Goal: Complete application form

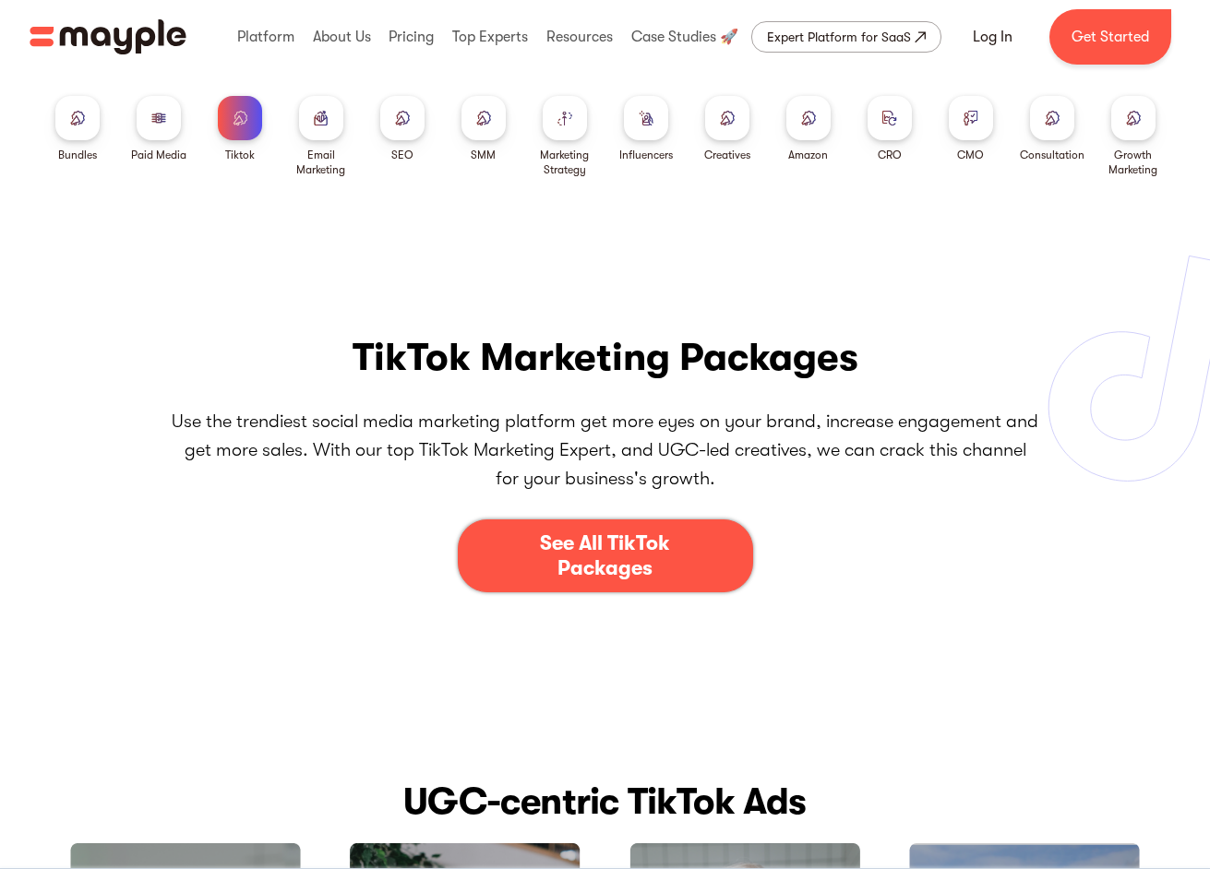
click at [589, 544] on div "See All TikTok Packages" at bounding box center [605, 556] width 183 height 49
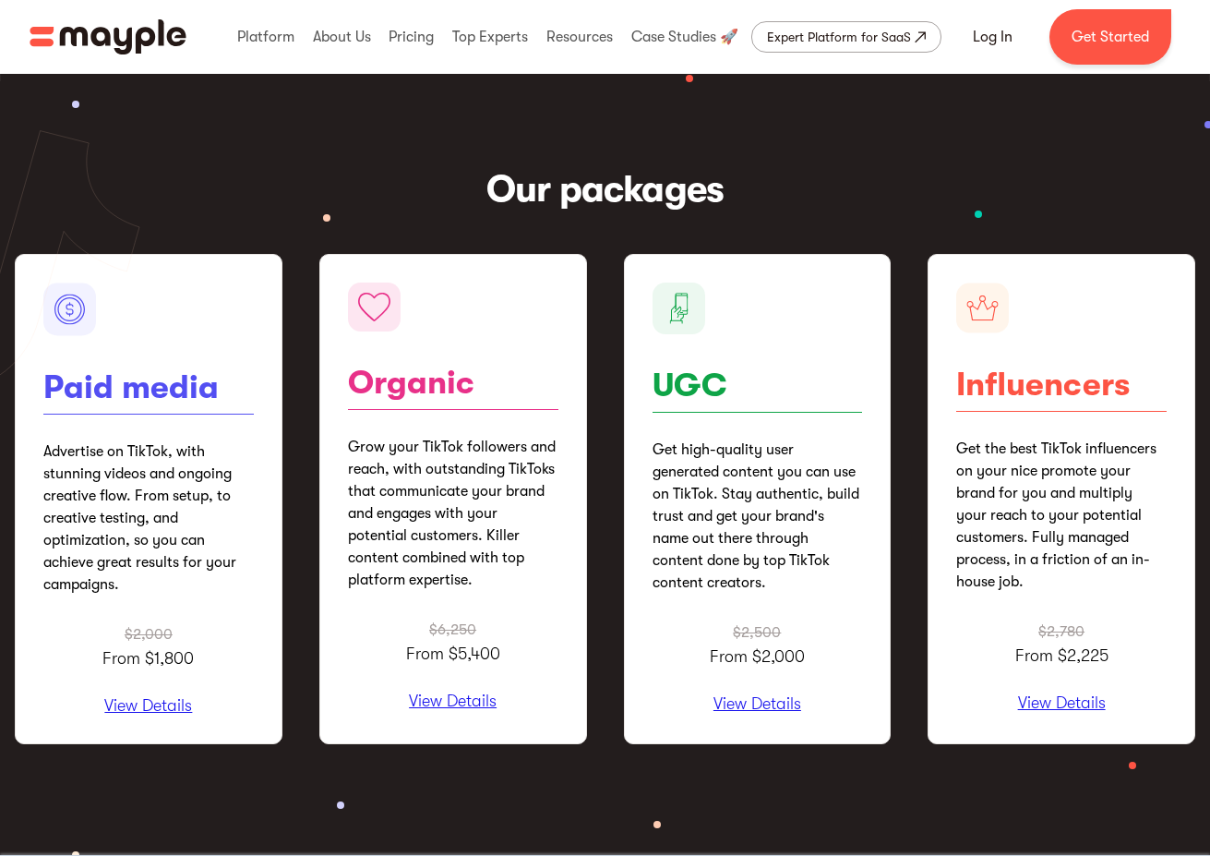
scroll to position [2119, 0]
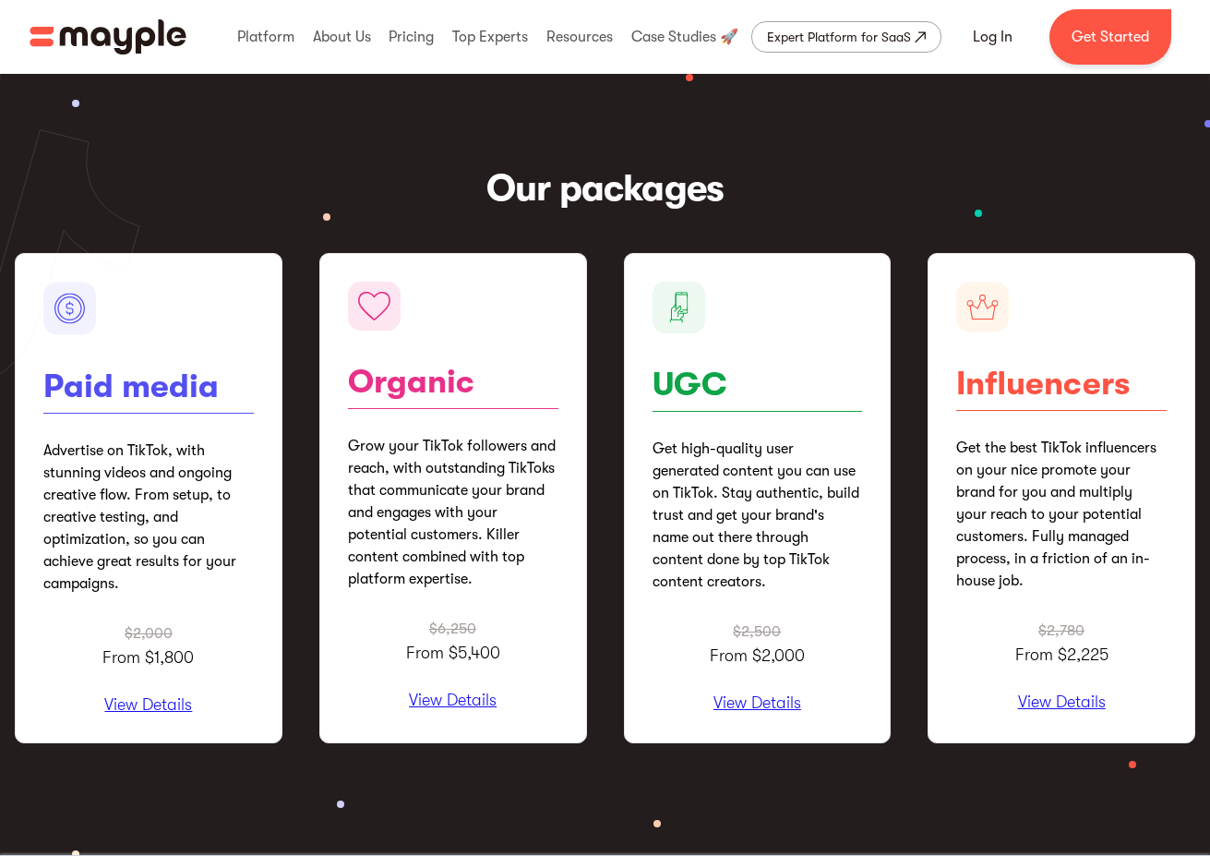
click at [246, 150] on img at bounding box center [642, 147] width 1140 height 147
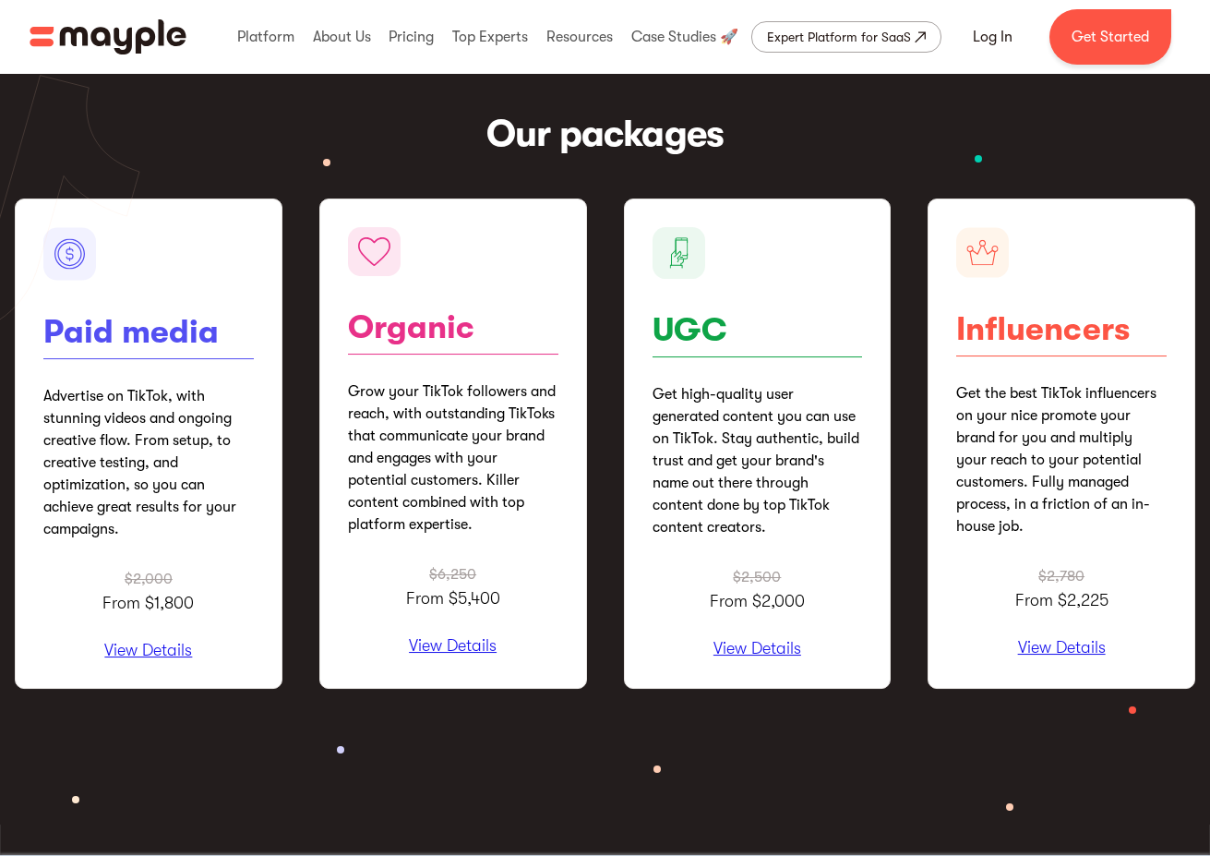
scroll to position [2178, 0]
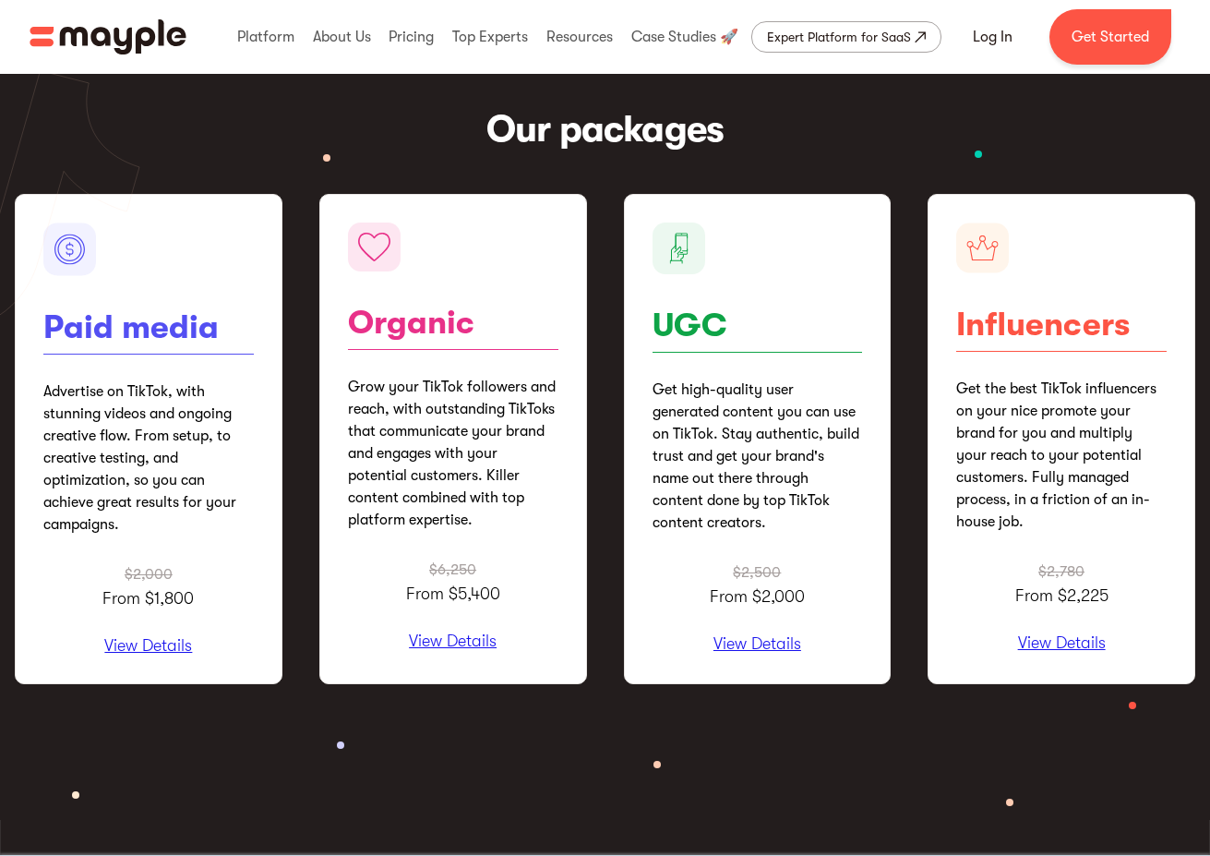
click at [725, 645] on p "View Details" at bounding box center [758, 644] width 210 height 18
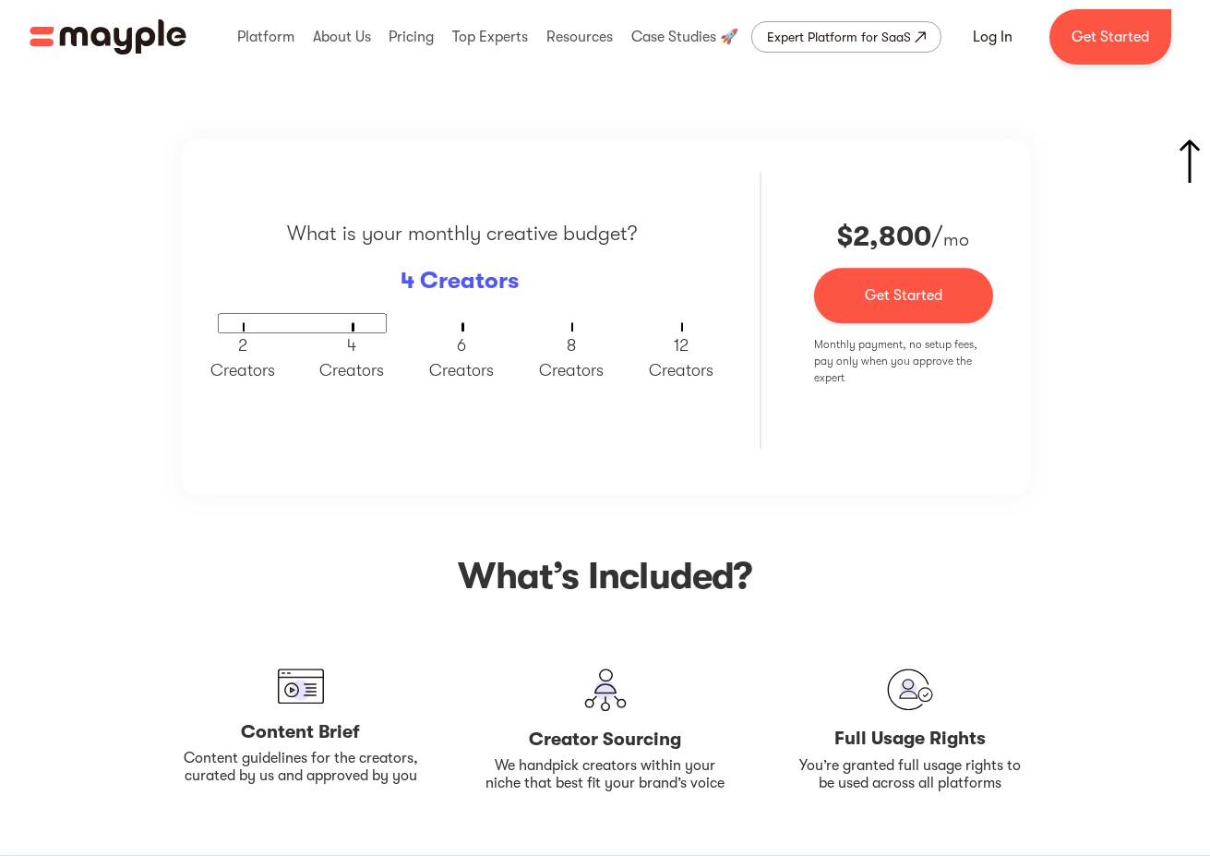
scroll to position [3083, 0]
click at [307, 330] on input "text" at bounding box center [302, 322] width 169 height 20
click at [249, 342] on p "2 Creators" at bounding box center [242, 357] width 65 height 50
click at [310, 315] on input "text" at bounding box center [302, 322] width 169 height 20
type input "3"
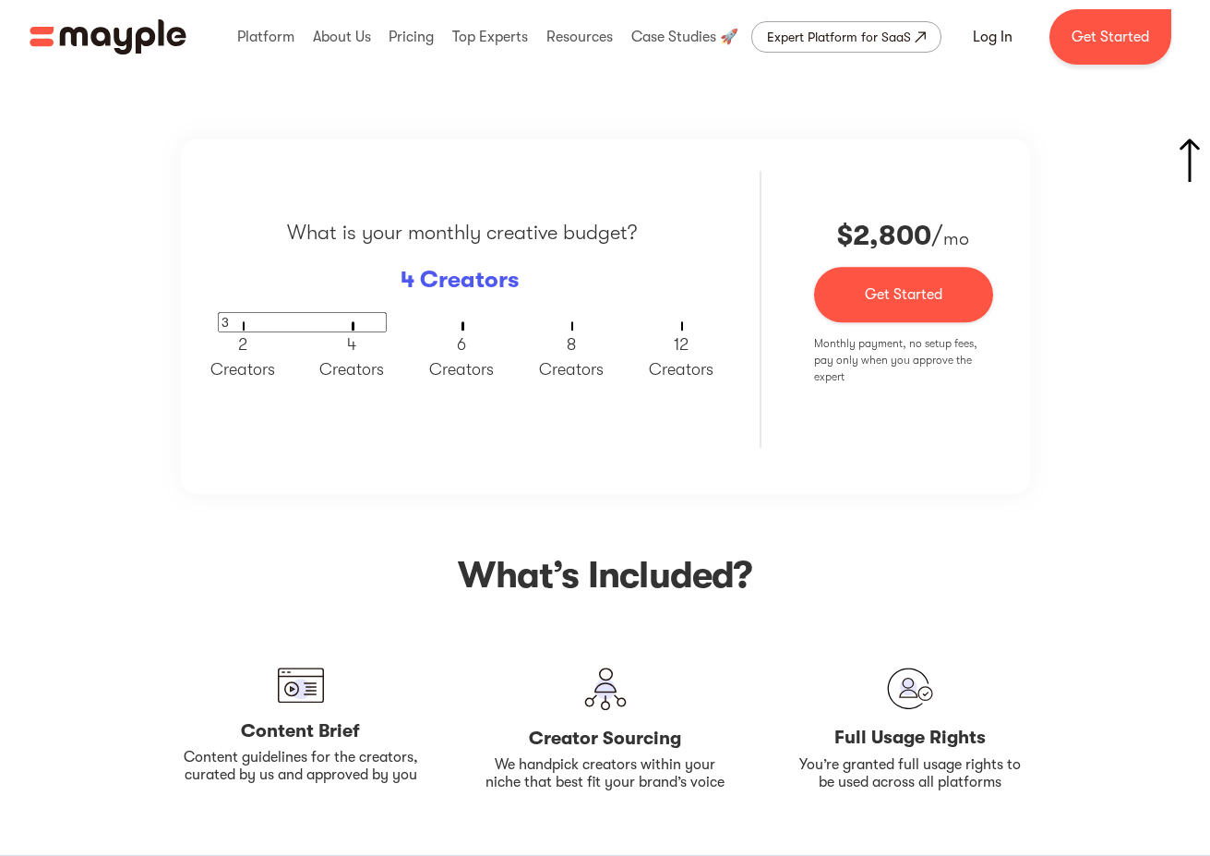
click at [266, 519] on div "What is your monthly creative budget? 4 Creators 3 2 Creators 4 Creators 6 Crea…" at bounding box center [605, 581] width 1181 height 886
click at [485, 280] on p "4 Creators" at bounding box center [460, 279] width 118 height 35
click at [372, 354] on p "4 Creators" at bounding box center [351, 357] width 65 height 50
click at [467, 346] on p "6 Creators" at bounding box center [461, 357] width 65 height 50
click at [340, 355] on p "4 Creators" at bounding box center [351, 357] width 65 height 50
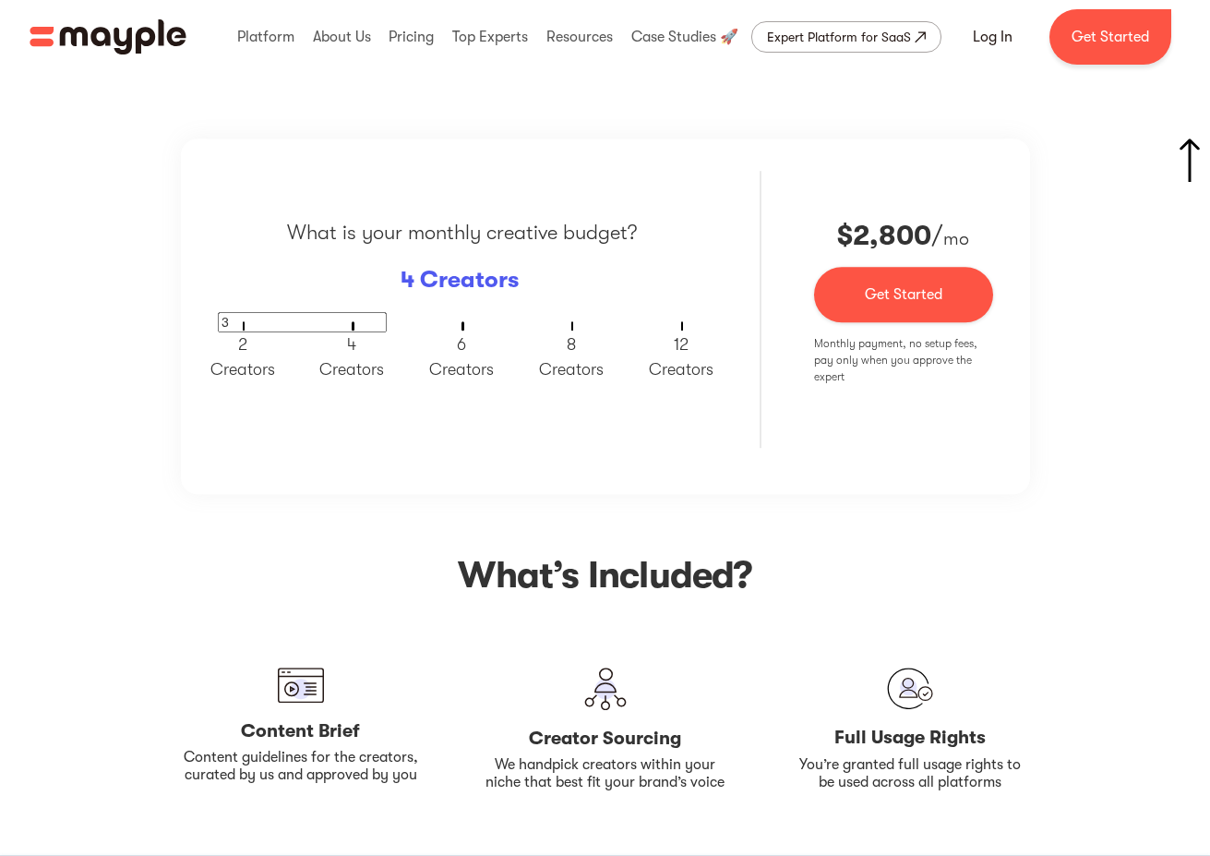
click at [248, 356] on p "2 Creators" at bounding box center [242, 357] width 65 height 50
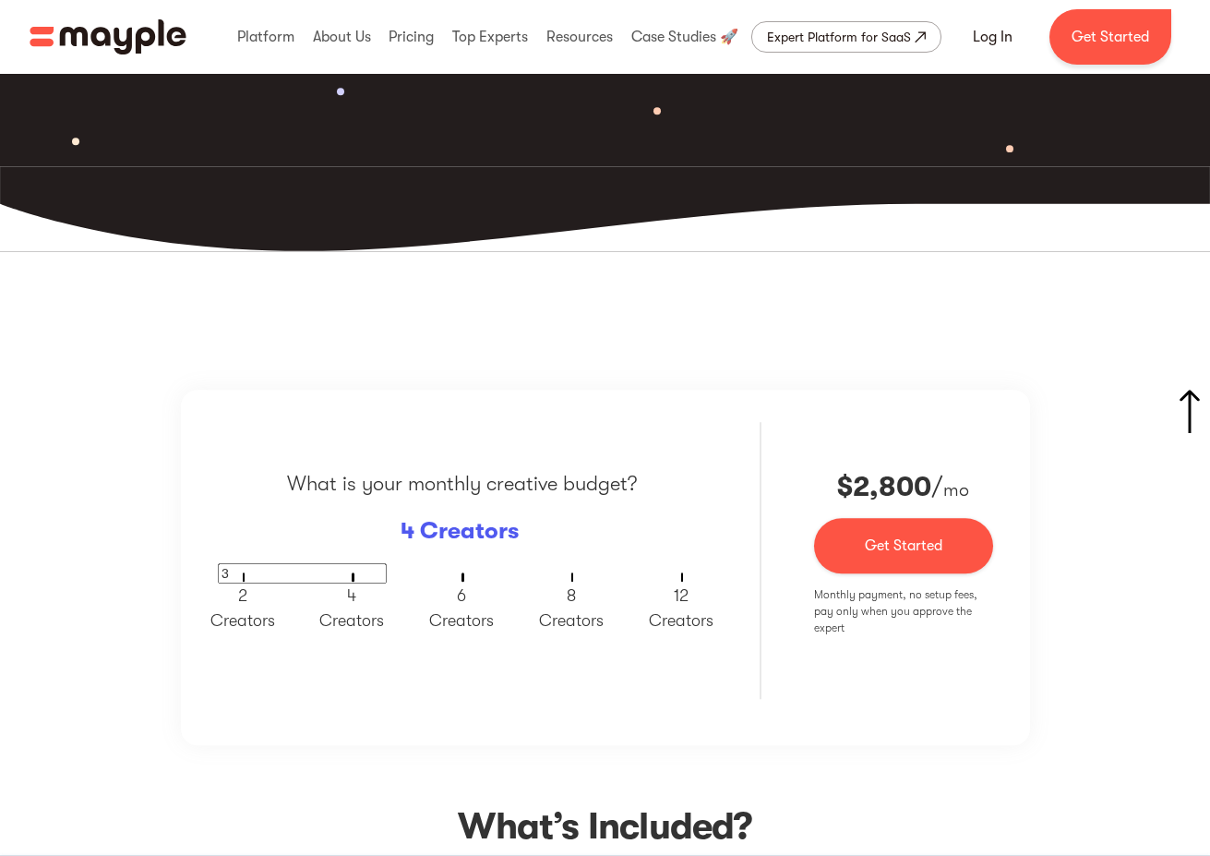
scroll to position [2861, 0]
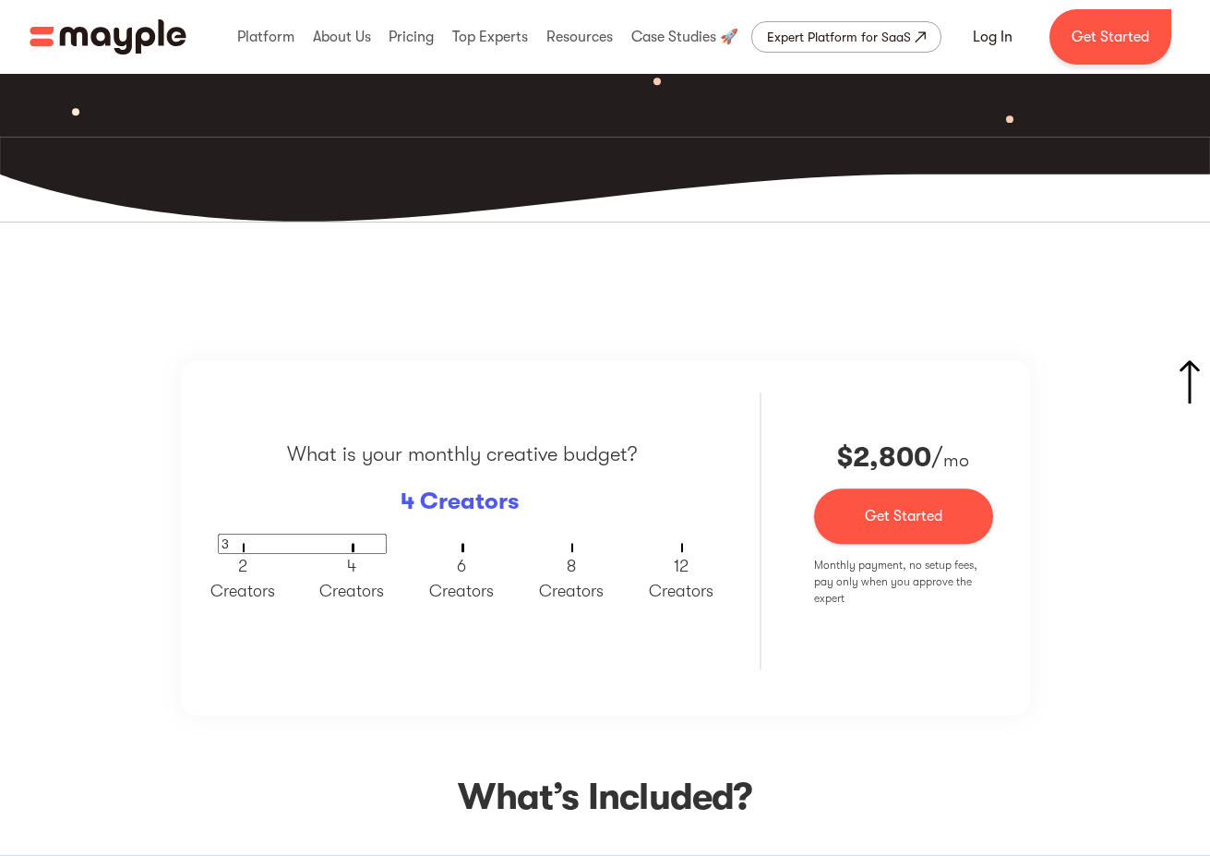
click at [937, 596] on p "Monthly payment, no setup fees, pay only when you approve the expert" at bounding box center [903, 582] width 178 height 50
click at [876, 605] on p "Monthly payment, no setup fees, pay only when you approve the expert" at bounding box center [903, 582] width 178 height 50
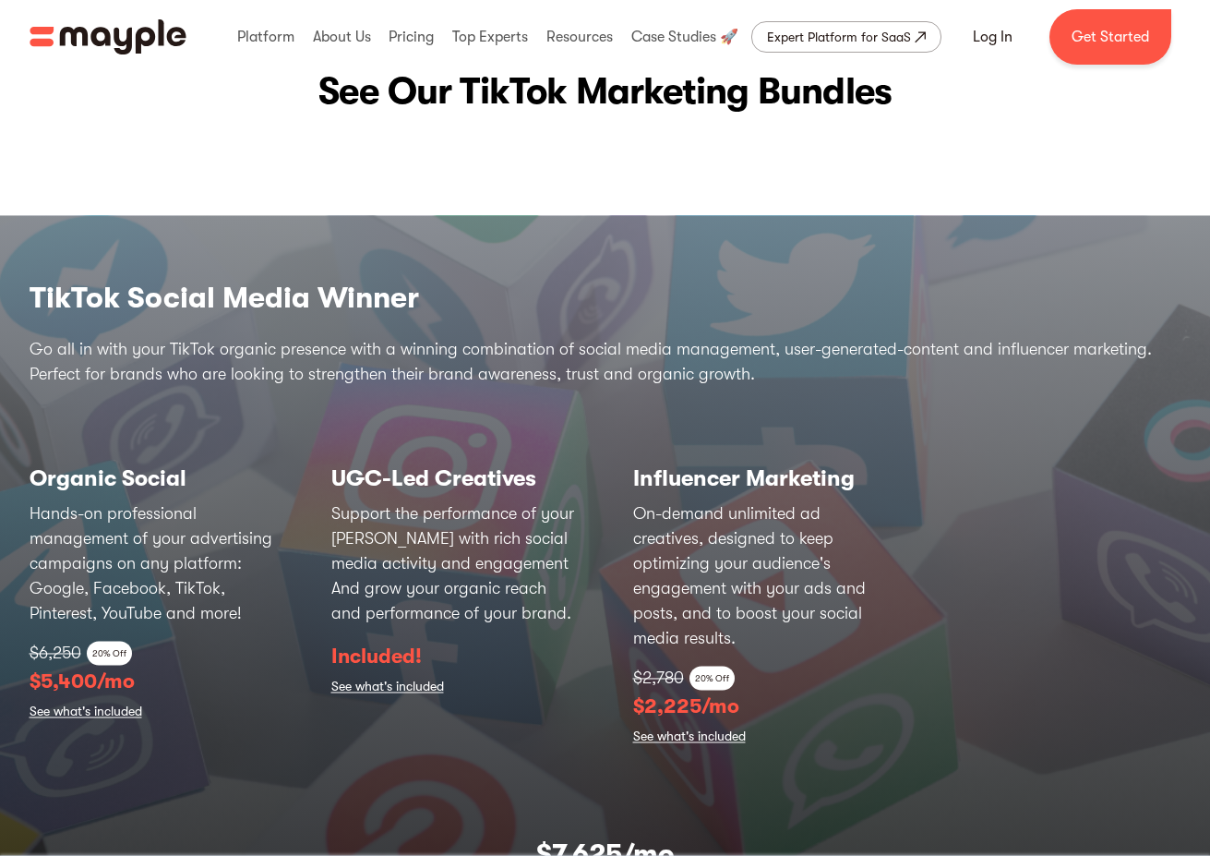
scroll to position [5874, 0]
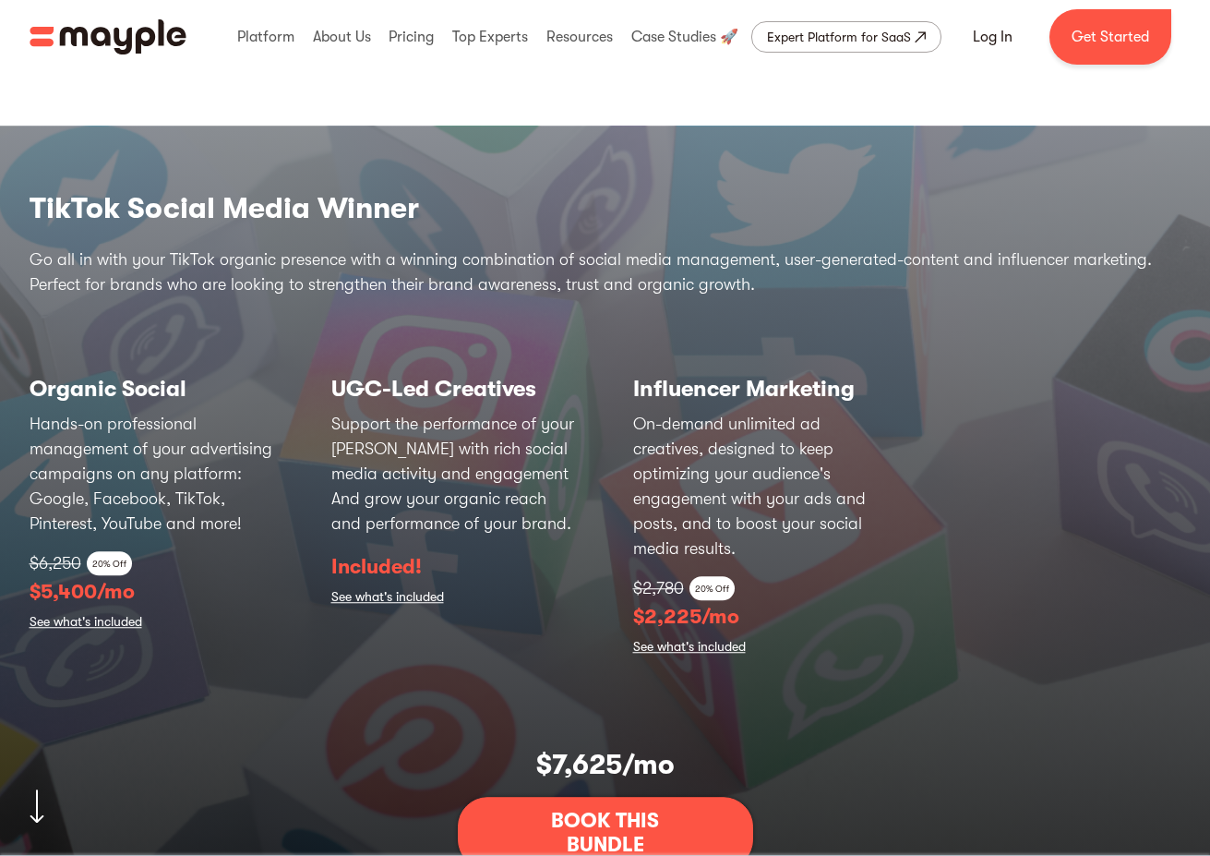
click at [240, 455] on p "Hands-on professional management of your advertising campaigns on any platform:…" at bounding box center [153, 474] width 246 height 125
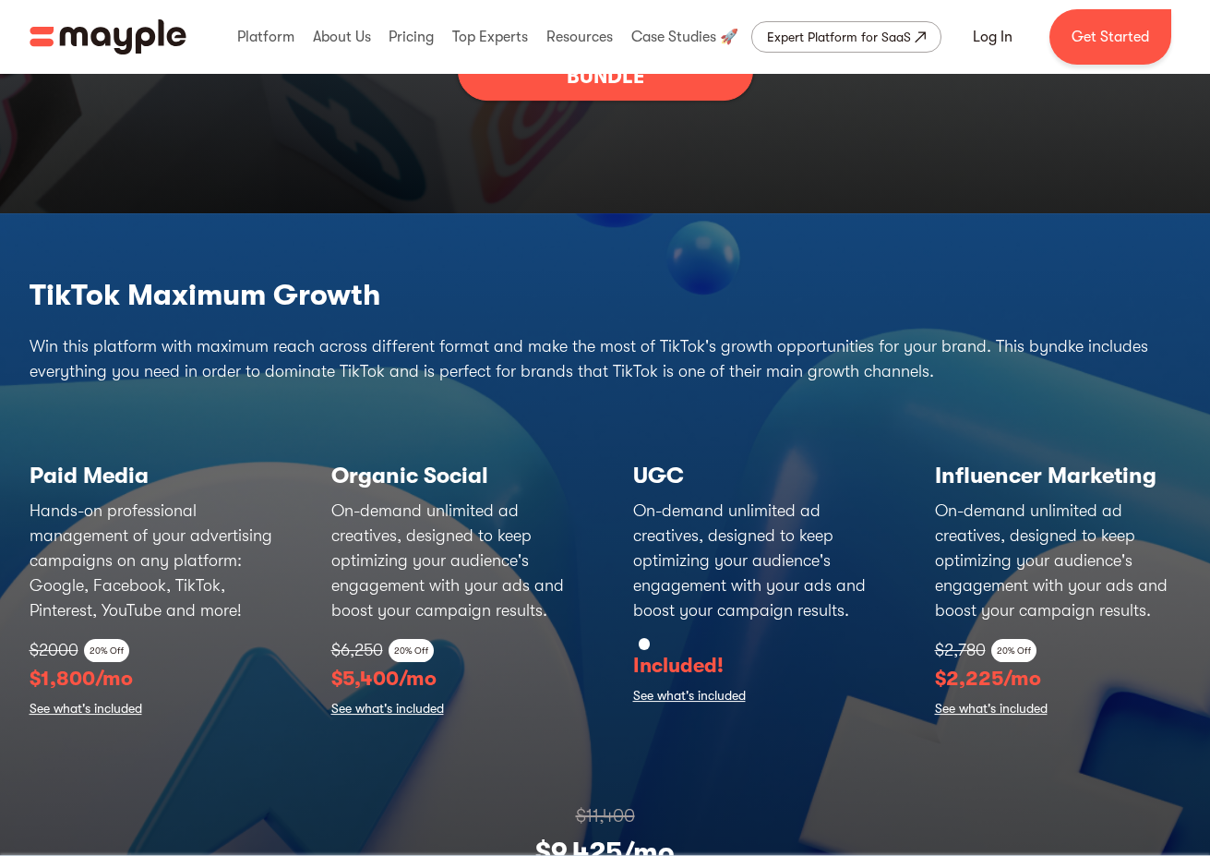
scroll to position [6834, 0]
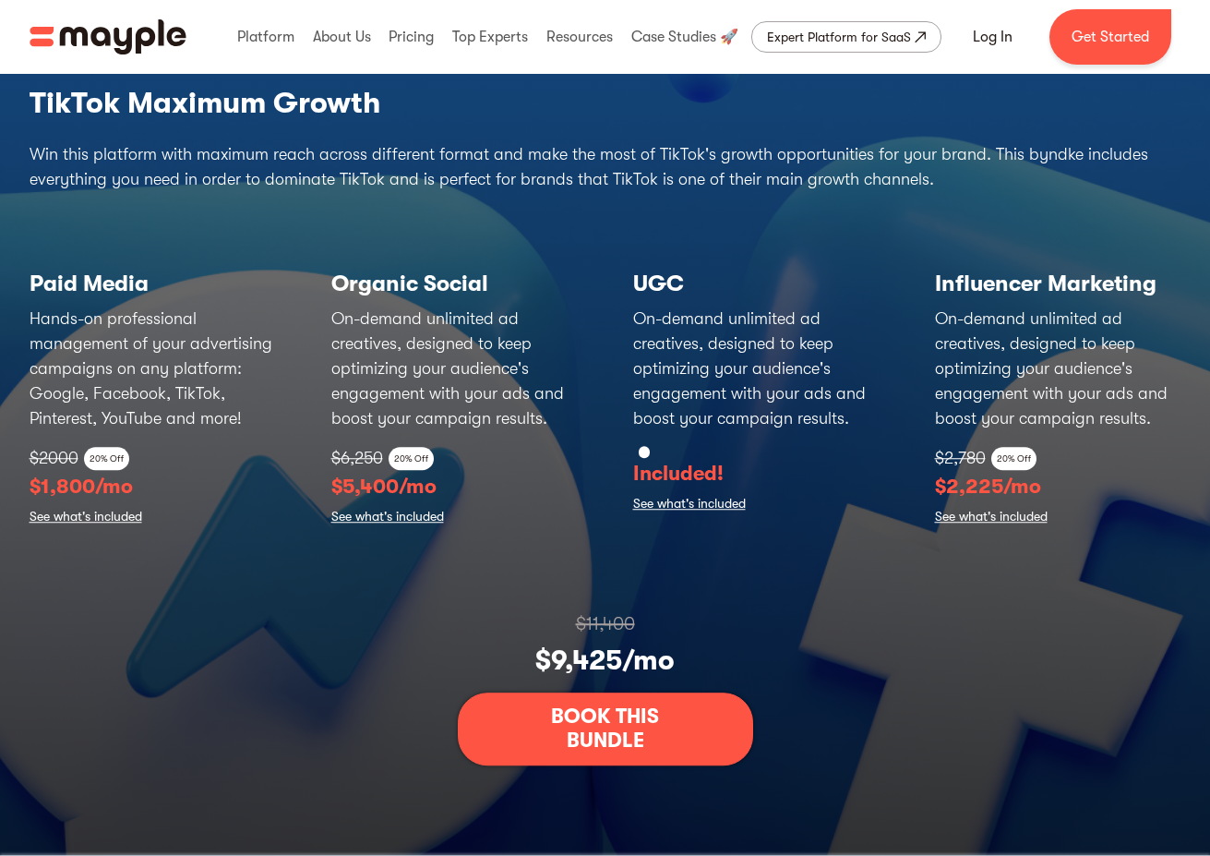
click at [372, 531] on link "See what's included" at bounding box center [387, 518] width 113 height 26
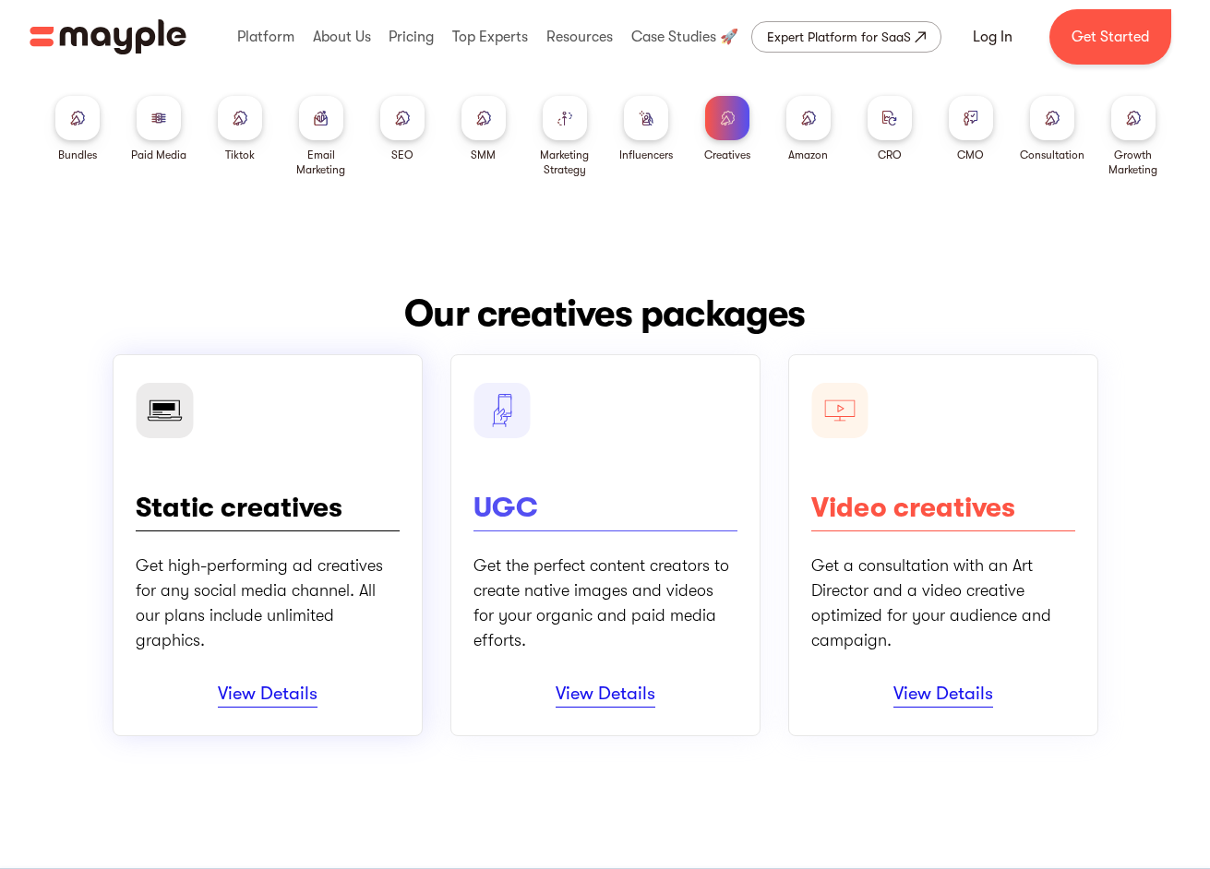
click at [267, 708] on div "Static creatives Get high-performing ad creatives for any social media channel.…" at bounding box center [268, 545] width 310 height 382
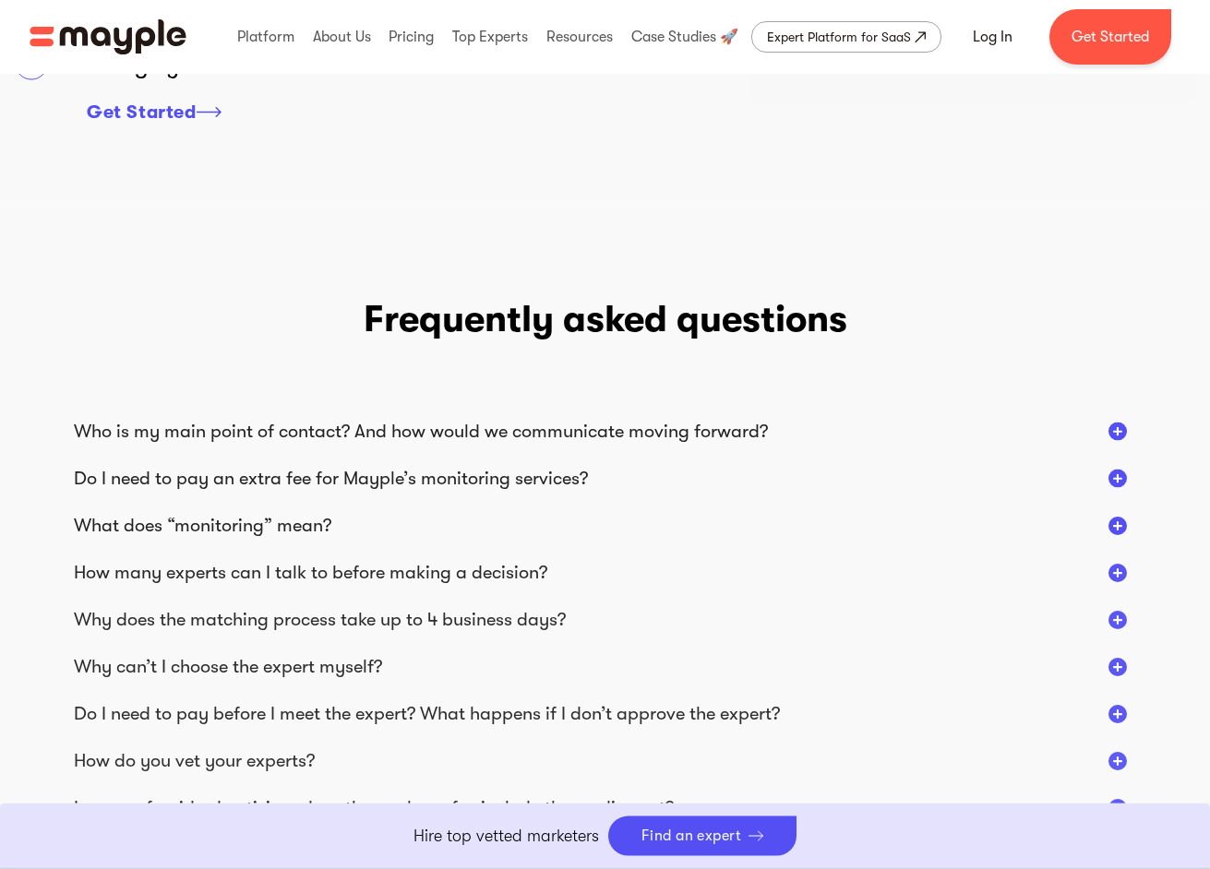
scroll to position [2245, 0]
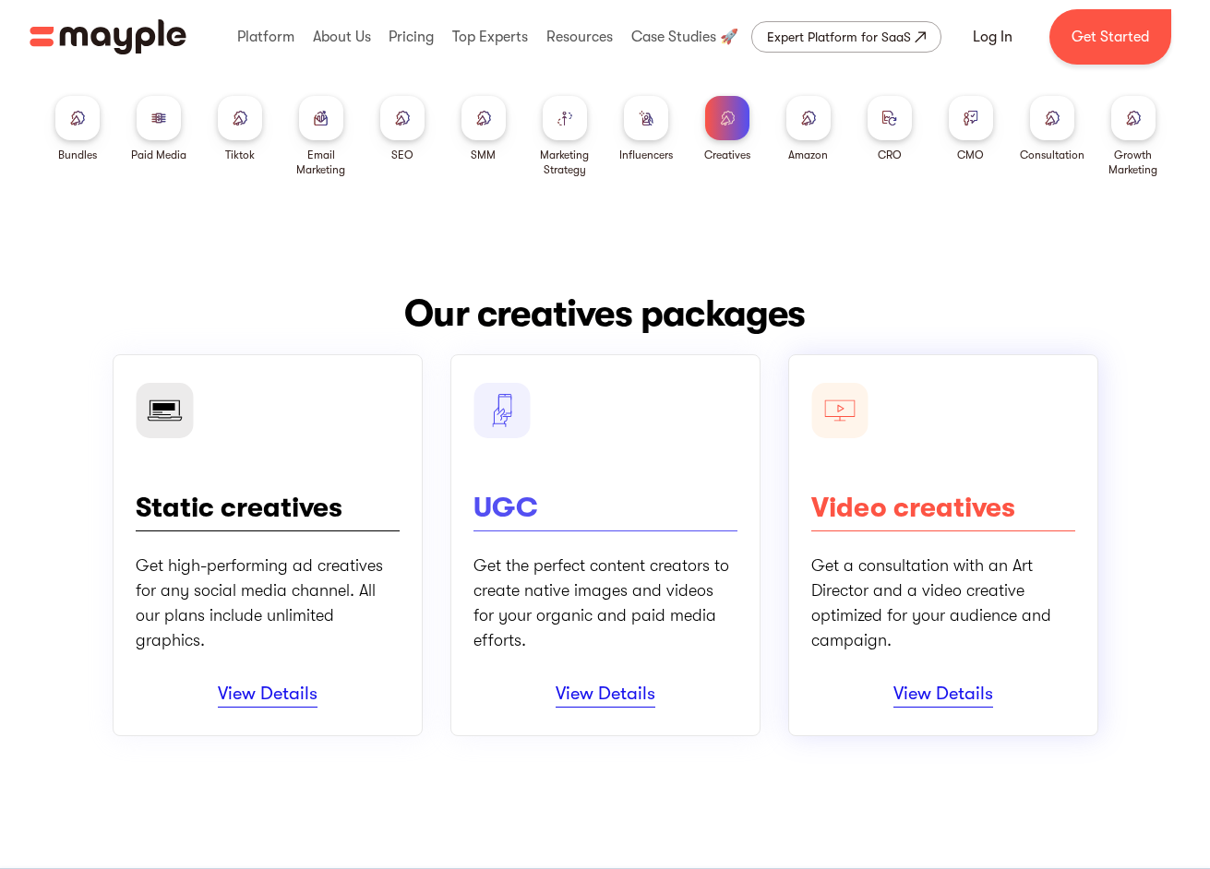
click at [969, 713] on div "Video creatives Get a consultation with an Art Director and a video creative op…" at bounding box center [943, 545] width 310 height 382
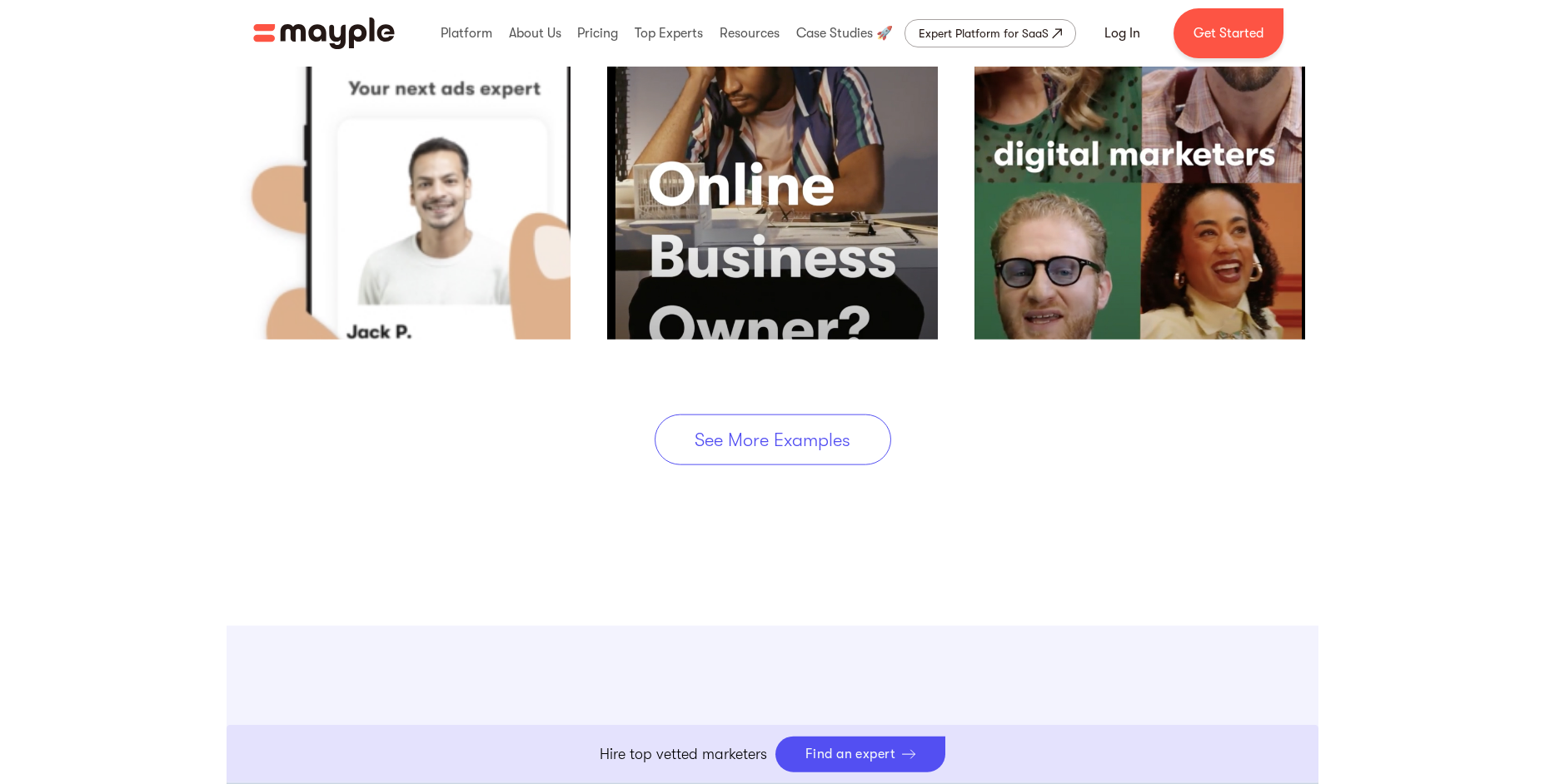
scroll to position [2305, 0]
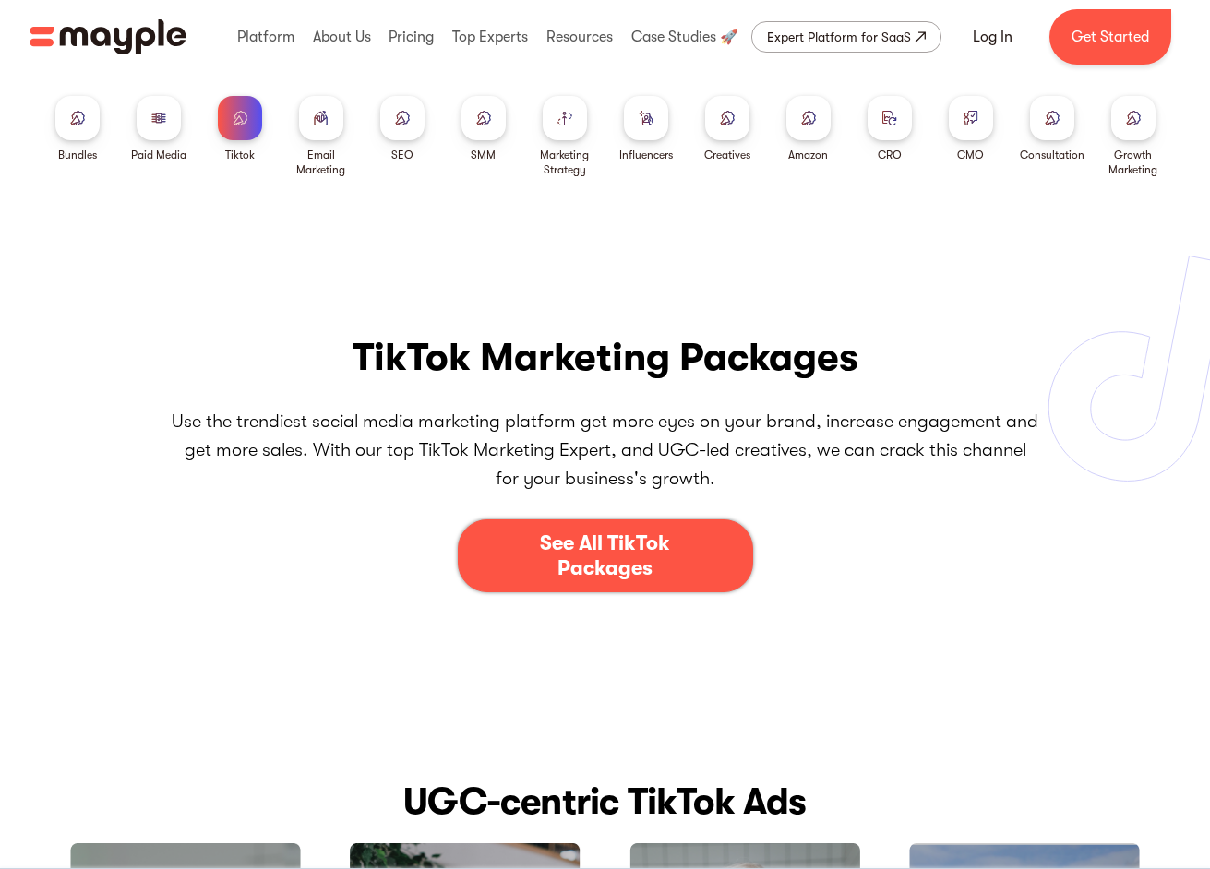
click at [604, 546] on div "See All TikTok Packages" at bounding box center [605, 556] width 183 height 49
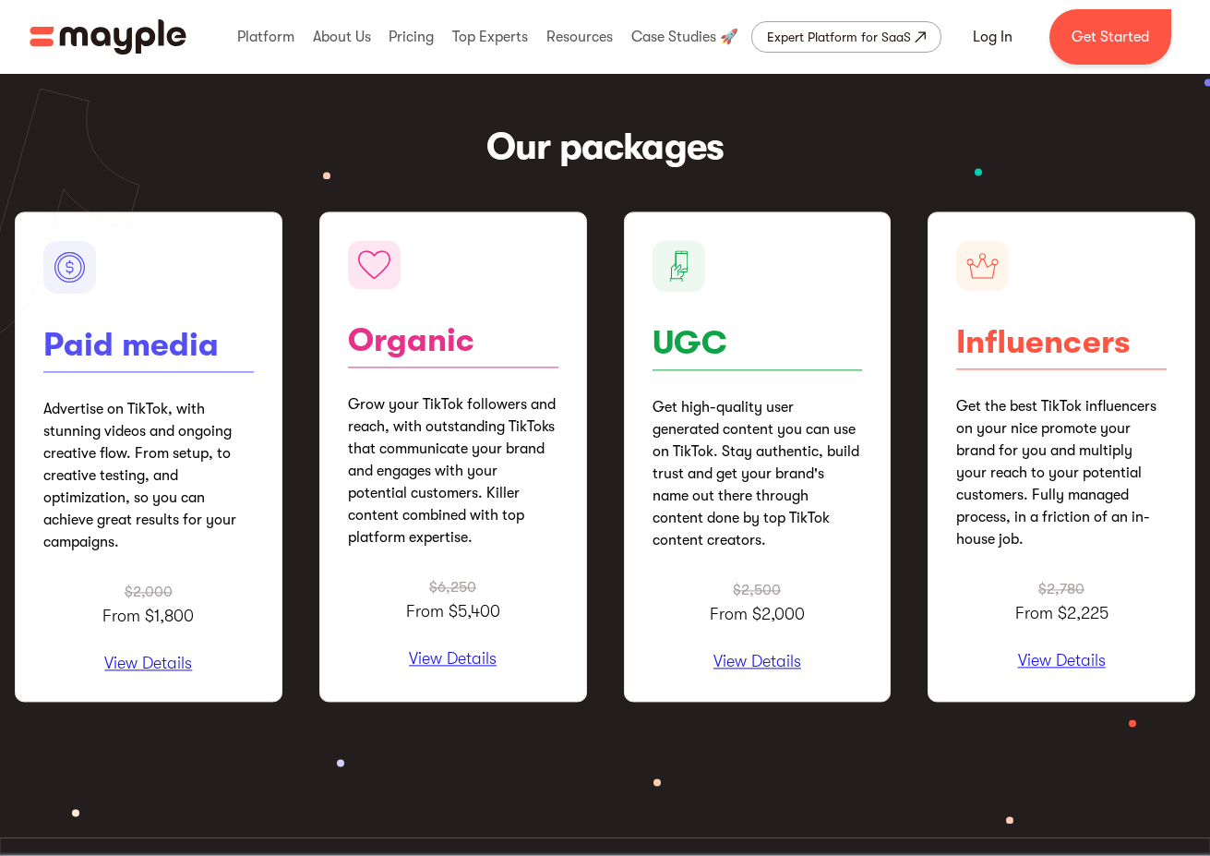
scroll to position [2164, 0]
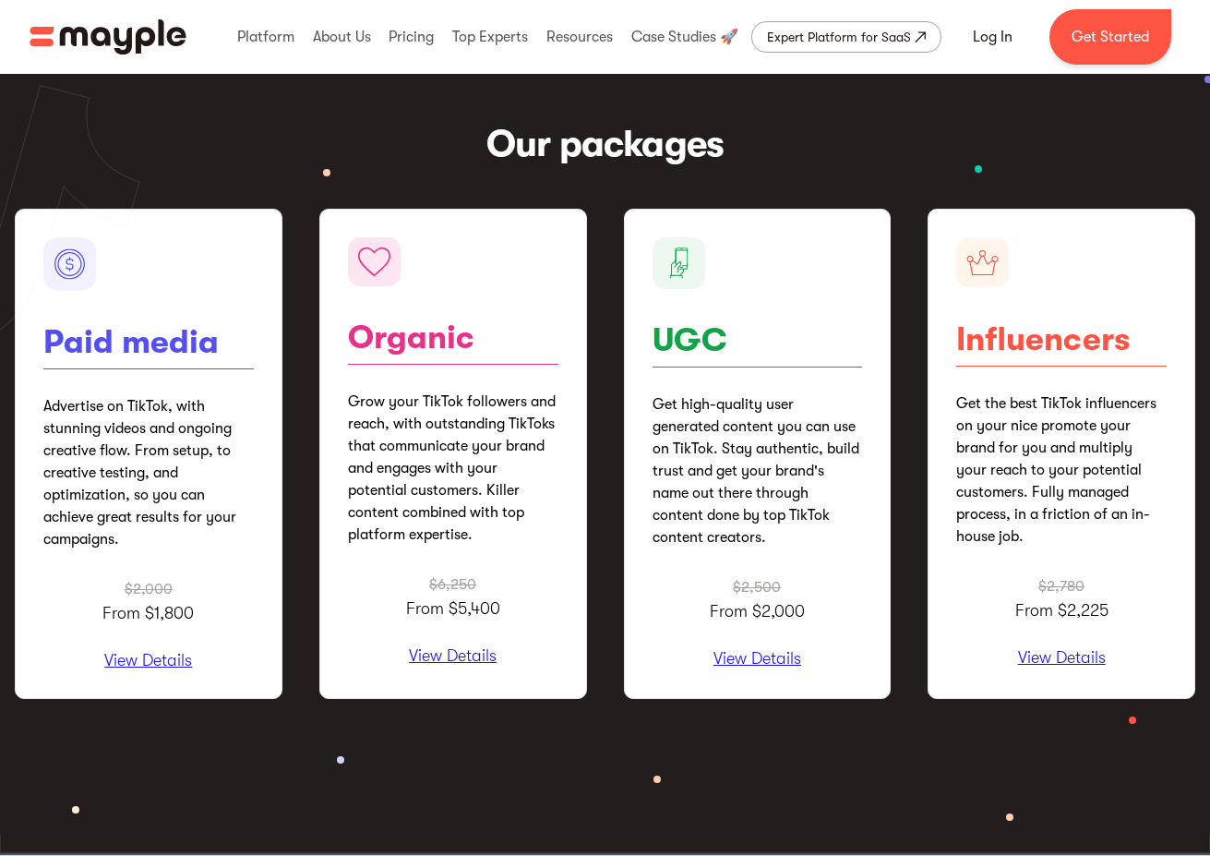
click at [291, 550] on div "Paid media Advertise on TikTok, with stunning videos and ongoing creative flow.…" at bounding box center [605, 454] width 1181 height 490
click at [176, 667] on p "View Details" at bounding box center [148, 661] width 210 height 18
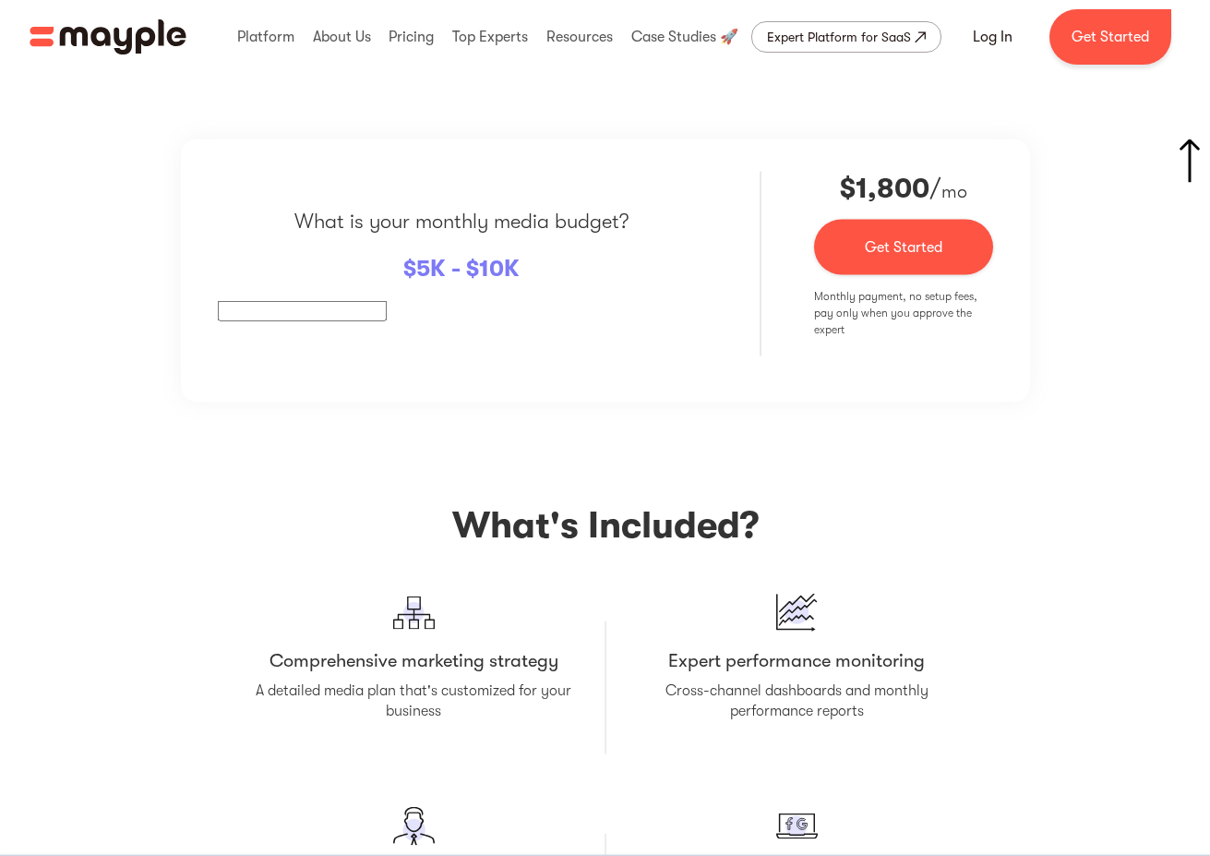
scroll to position [3083, 0]
click at [309, 310] on input "text" at bounding box center [302, 310] width 169 height 20
type input "5000"
click at [545, 435] on div "What is your monthly media budget? $ 5K - $10K 5000 $2,000 $ 1,800 / mo Contact…" at bounding box center [605, 585] width 1181 height 894
click at [489, 269] on span "5K - $10K" at bounding box center [467, 267] width 103 height 27
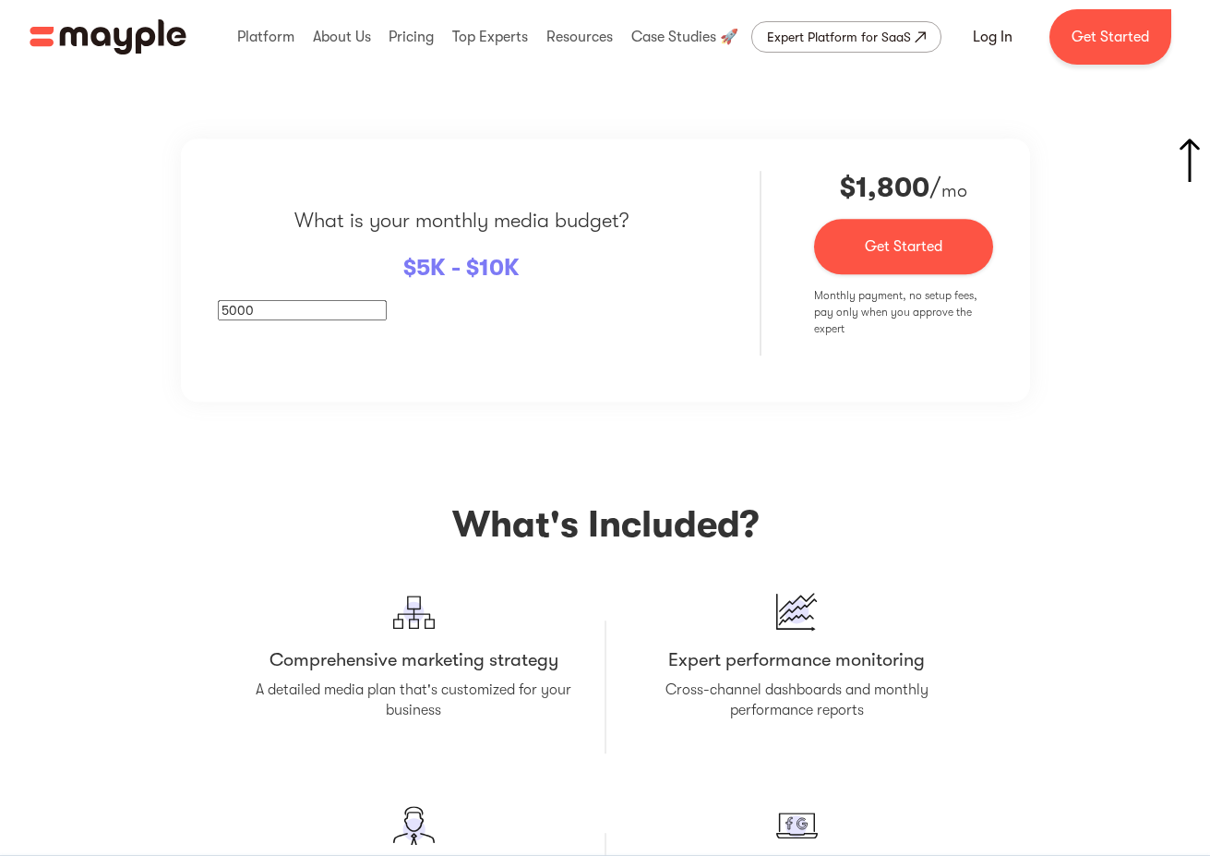
click at [348, 318] on input "5000" at bounding box center [302, 310] width 169 height 20
click at [715, 437] on div "What is your monthly media budget? $ 5K - $10K 5000 $2,000 $ 1,800 / mo Contact…" at bounding box center [605, 585] width 1181 height 894
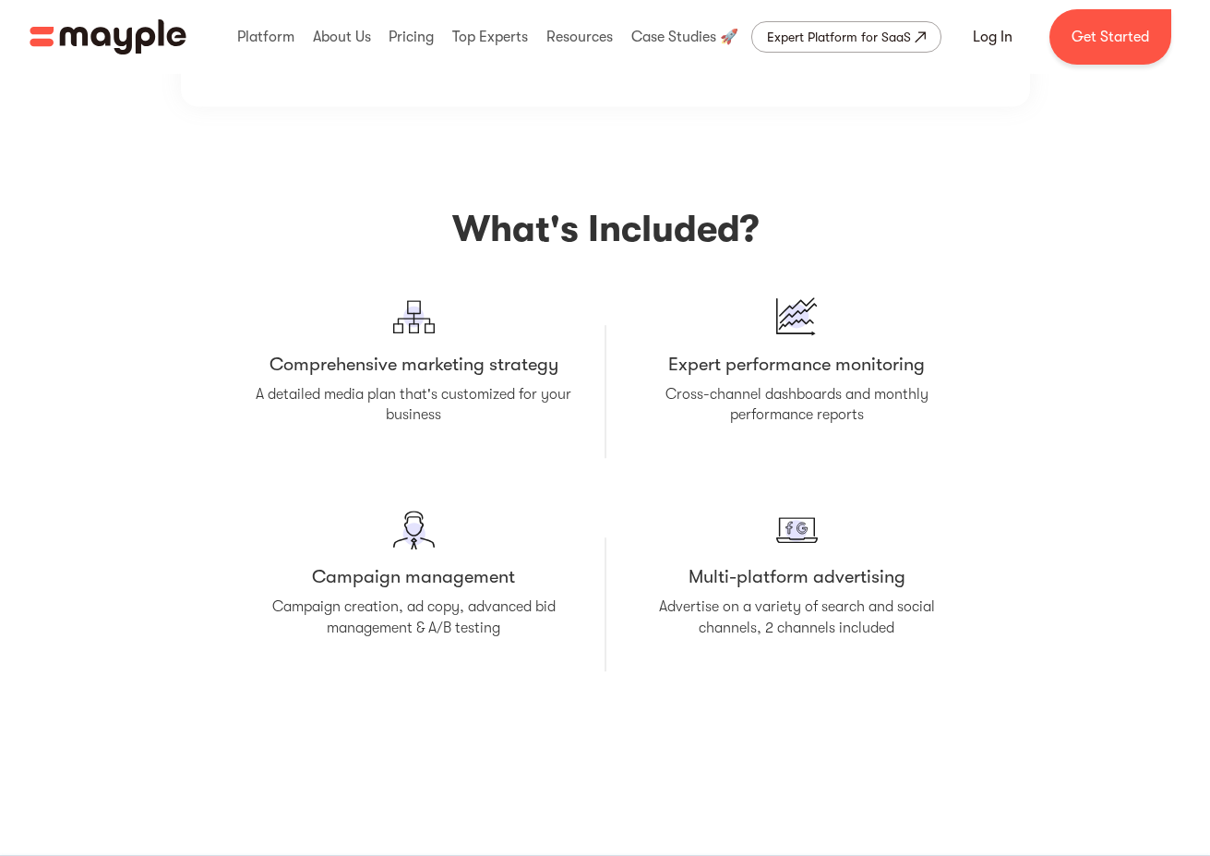
scroll to position [3452, 0]
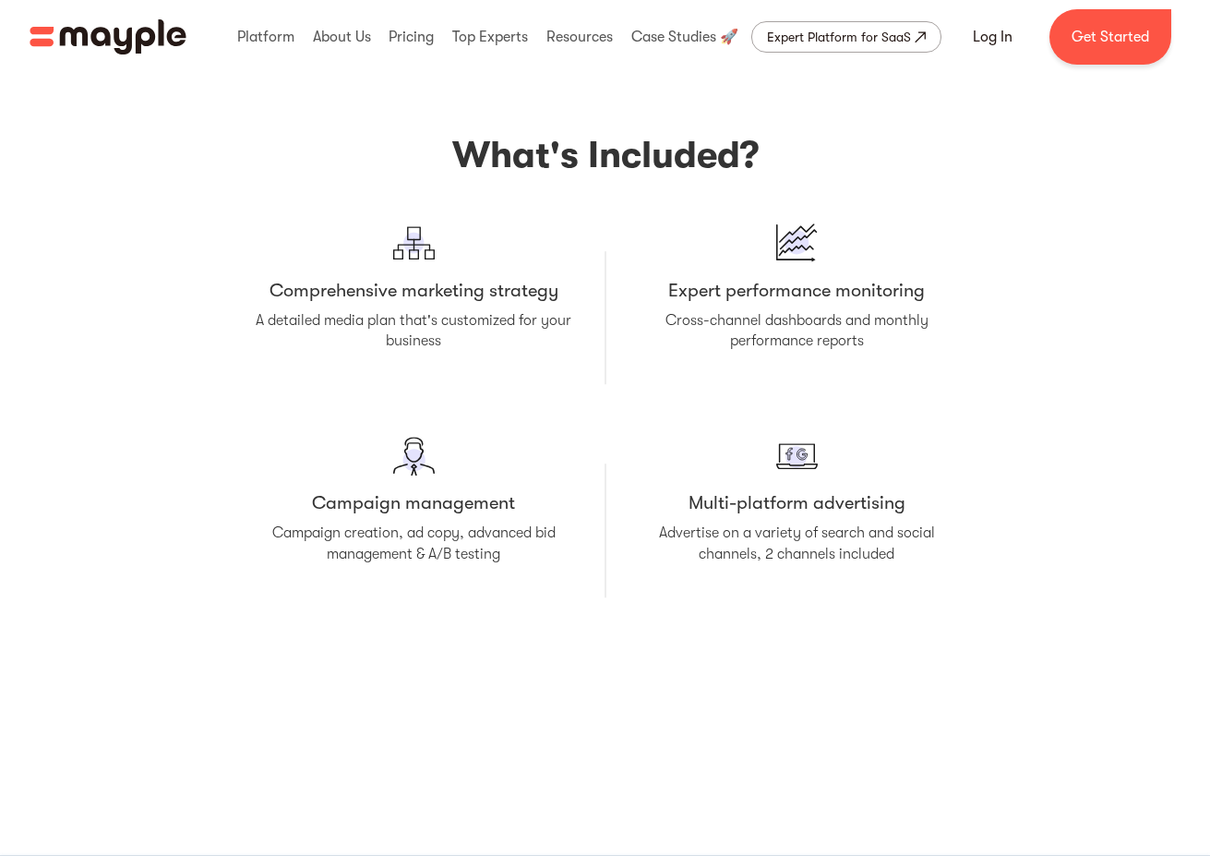
click at [1079, 415] on div "What is your monthly media budget? $ 5K - $10K 5000 $2,000 $ 1,800 / mo Contact…" at bounding box center [605, 216] width 1181 height 894
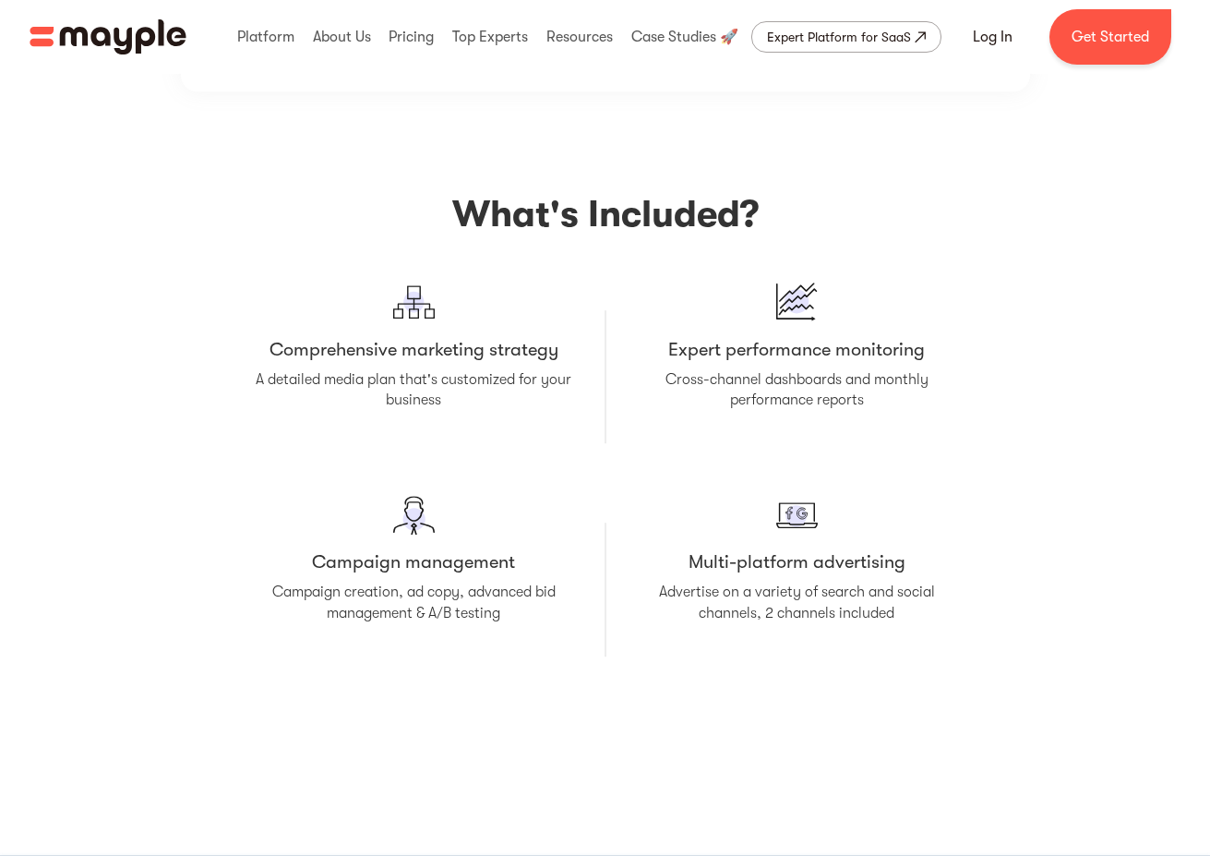
scroll to position [3422, 0]
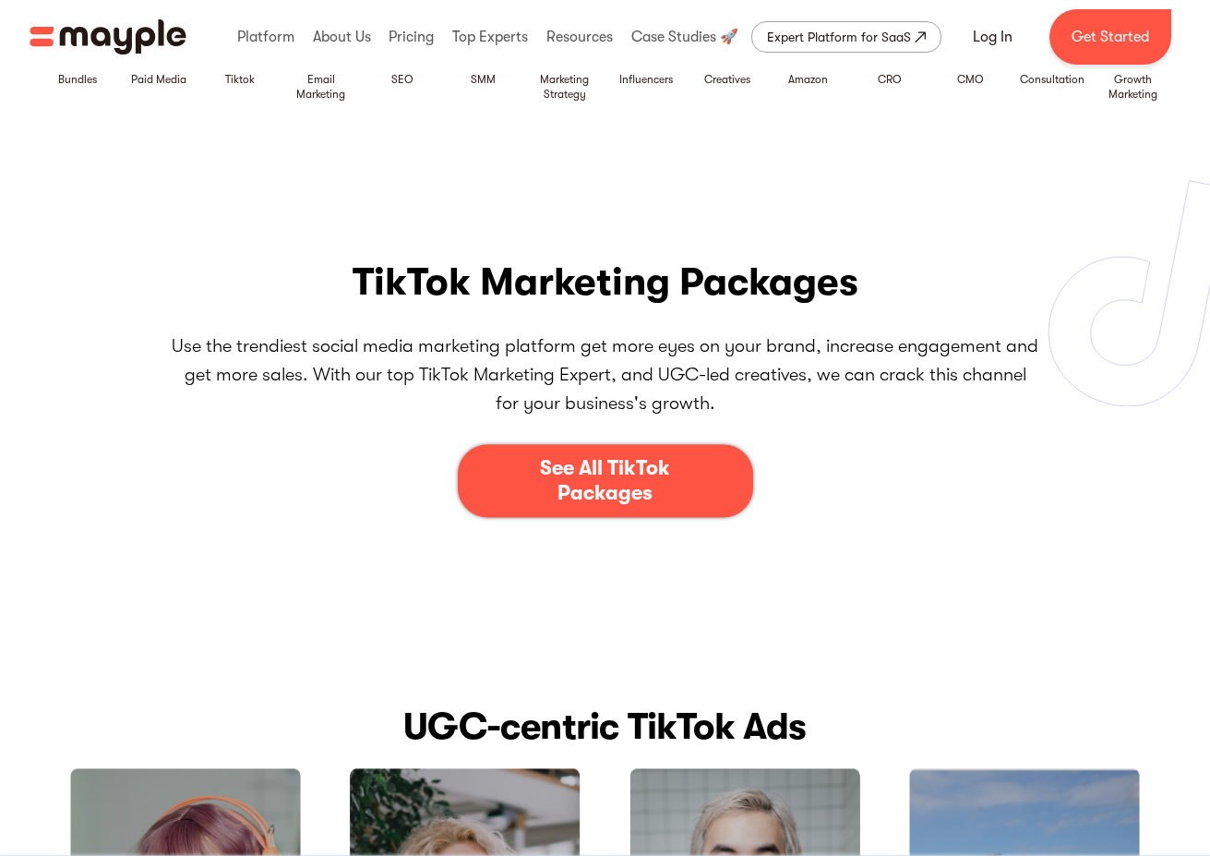
scroll to position [162, 0]
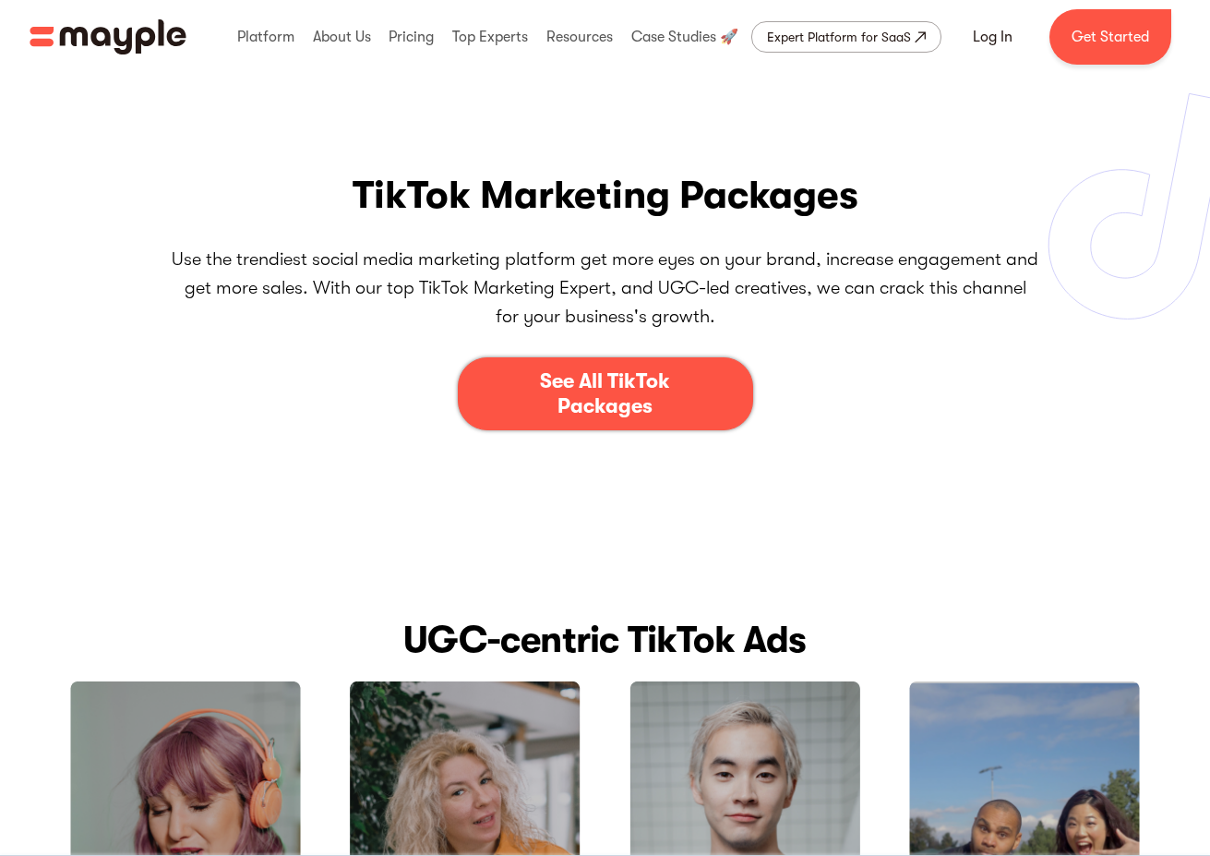
click at [648, 409] on div "See All TikTok Packages" at bounding box center [605, 393] width 183 height 49
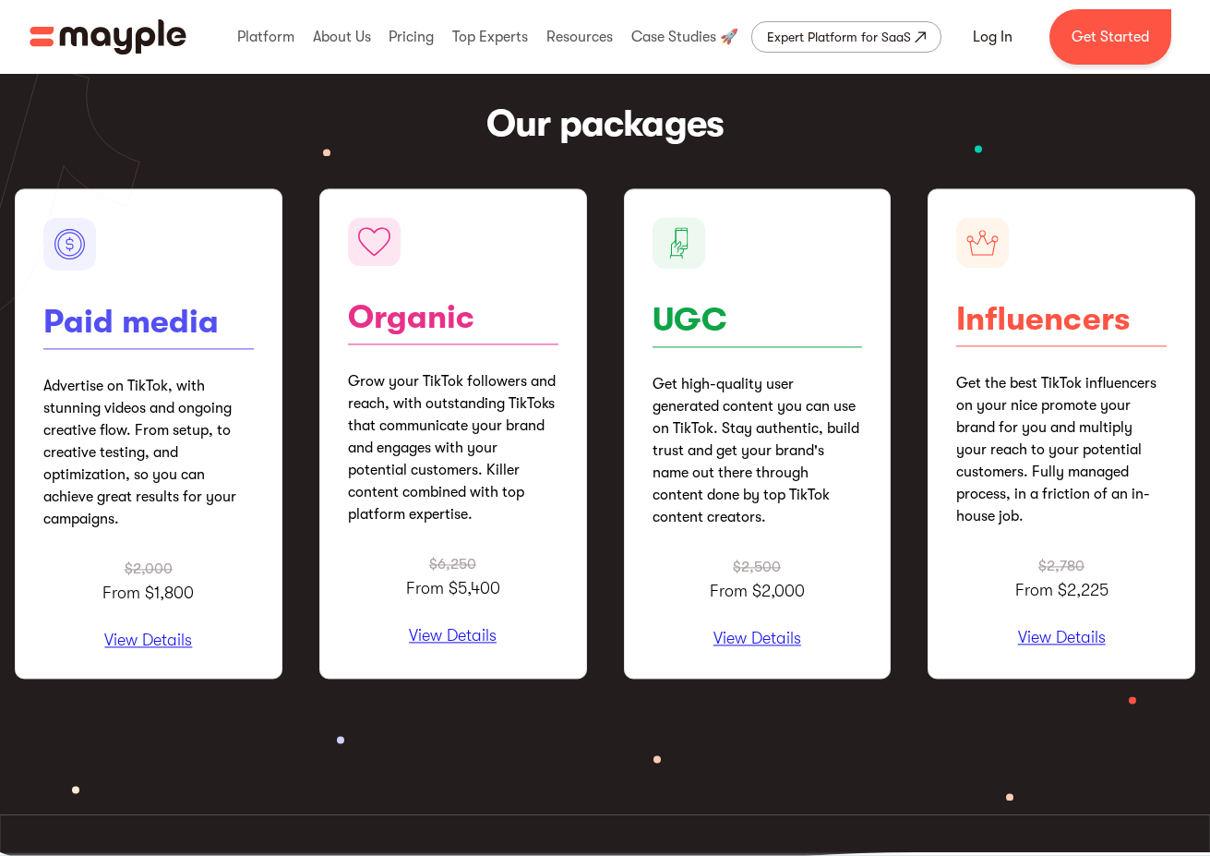
scroll to position [2193, 0]
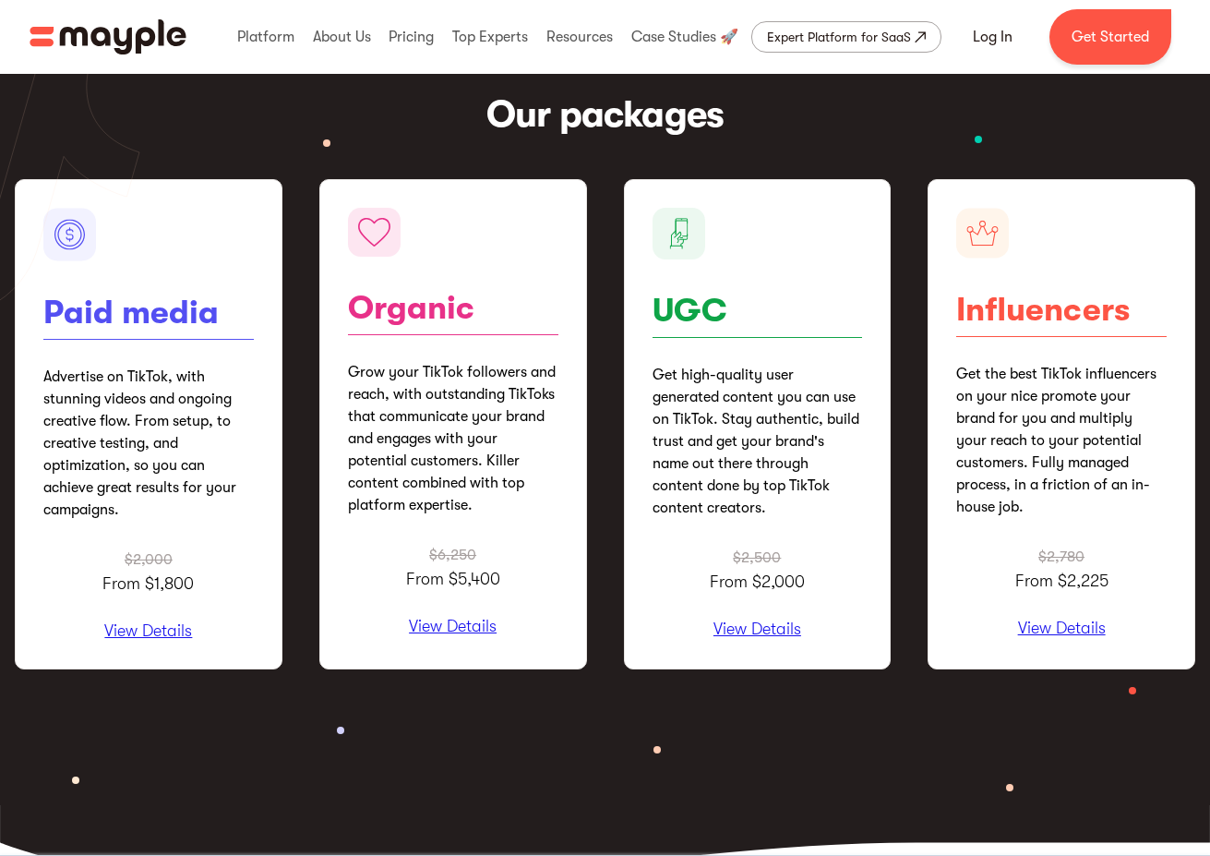
click at [772, 637] on p "View Details" at bounding box center [758, 629] width 210 height 18
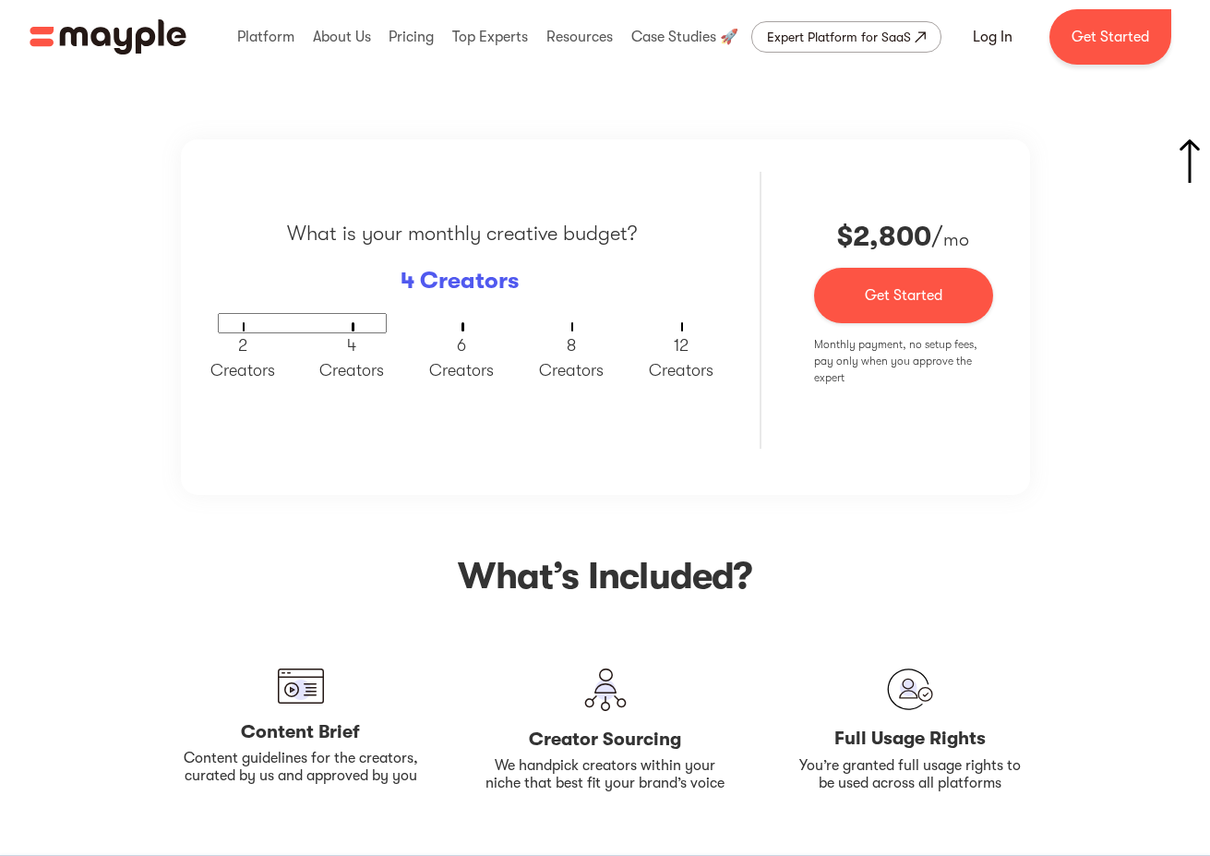
scroll to position [3083, 0]
click at [358, 325] on input "text" at bounding box center [302, 322] width 169 height 20
click at [455, 276] on p "4 Creators" at bounding box center [460, 279] width 118 height 35
click at [339, 319] on input "text" at bounding box center [302, 322] width 169 height 20
type input "6"
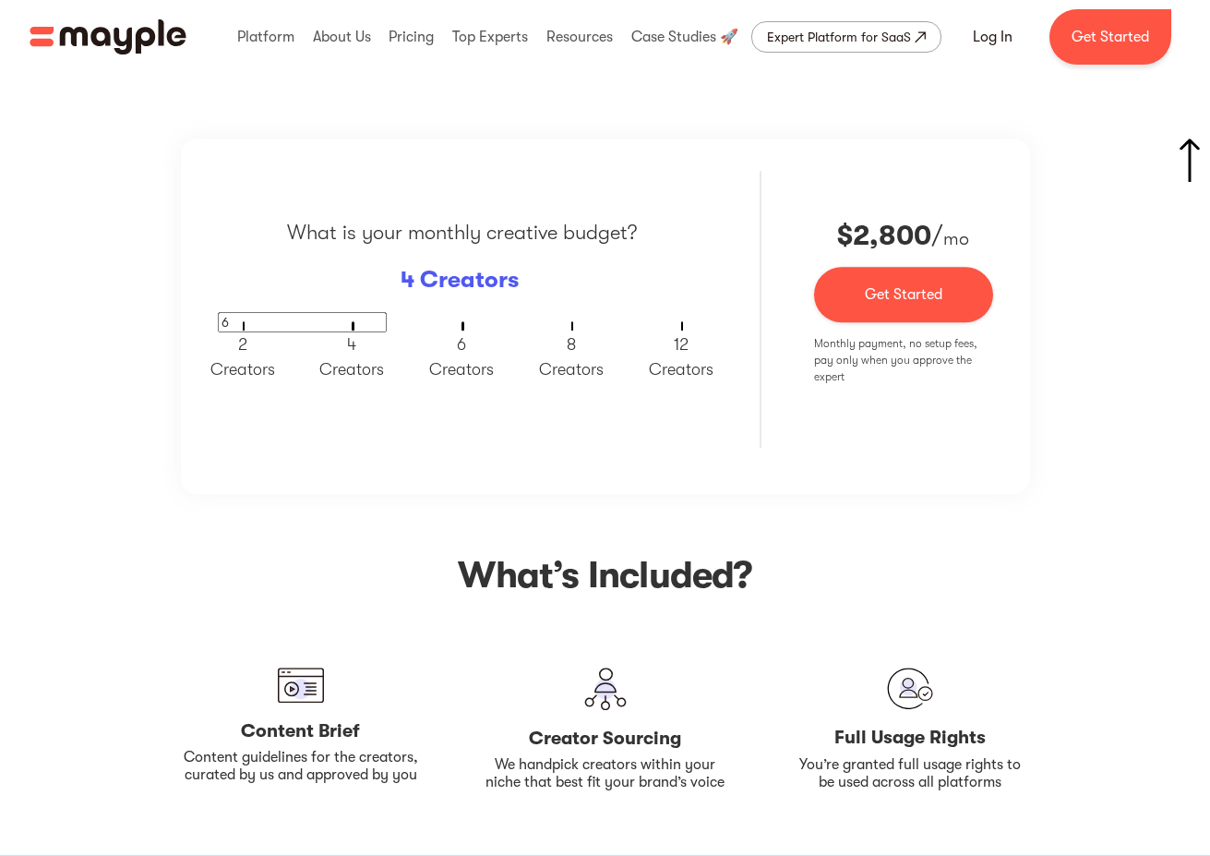
click at [747, 460] on div "What is your monthly creative budget? 4 Creators 6 2 Creators 4 Creators 6 Crea…" at bounding box center [605, 315] width 849 height 355
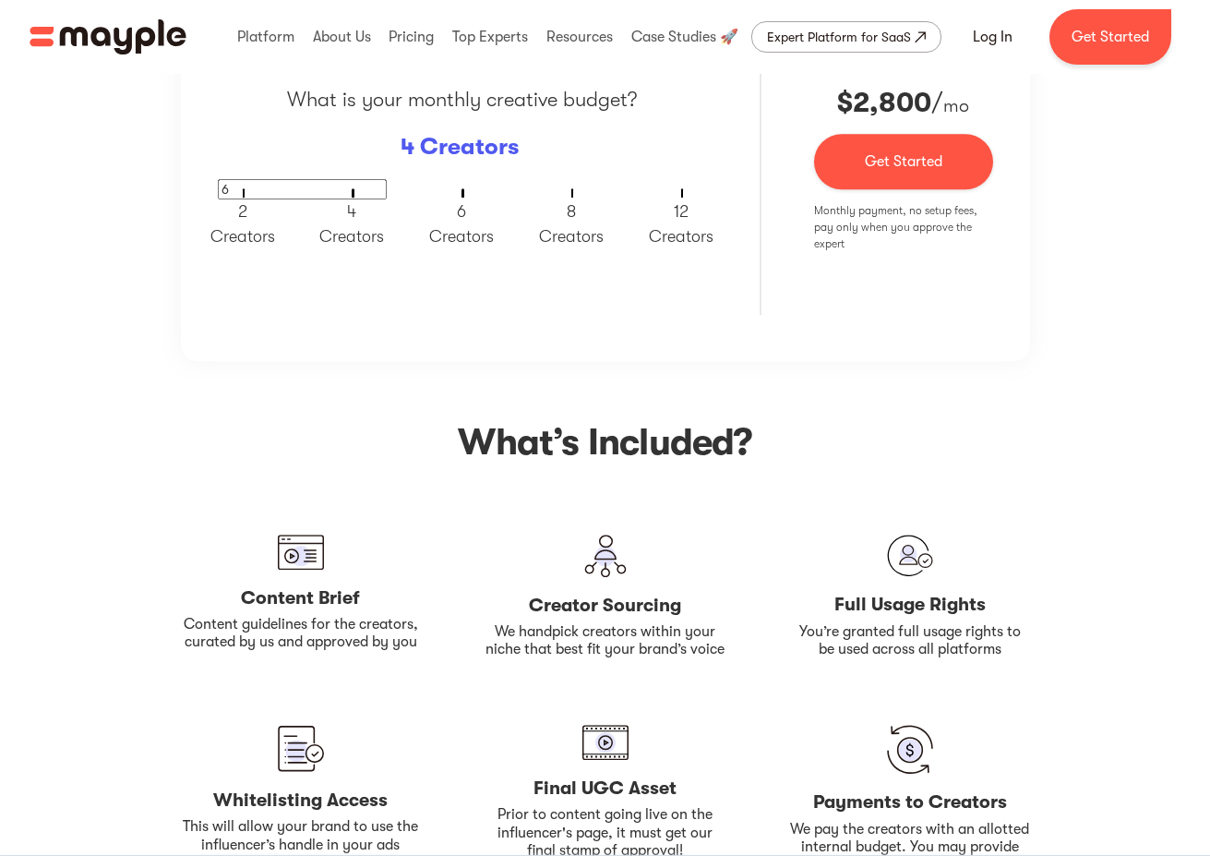
scroll to position [3039, 0]
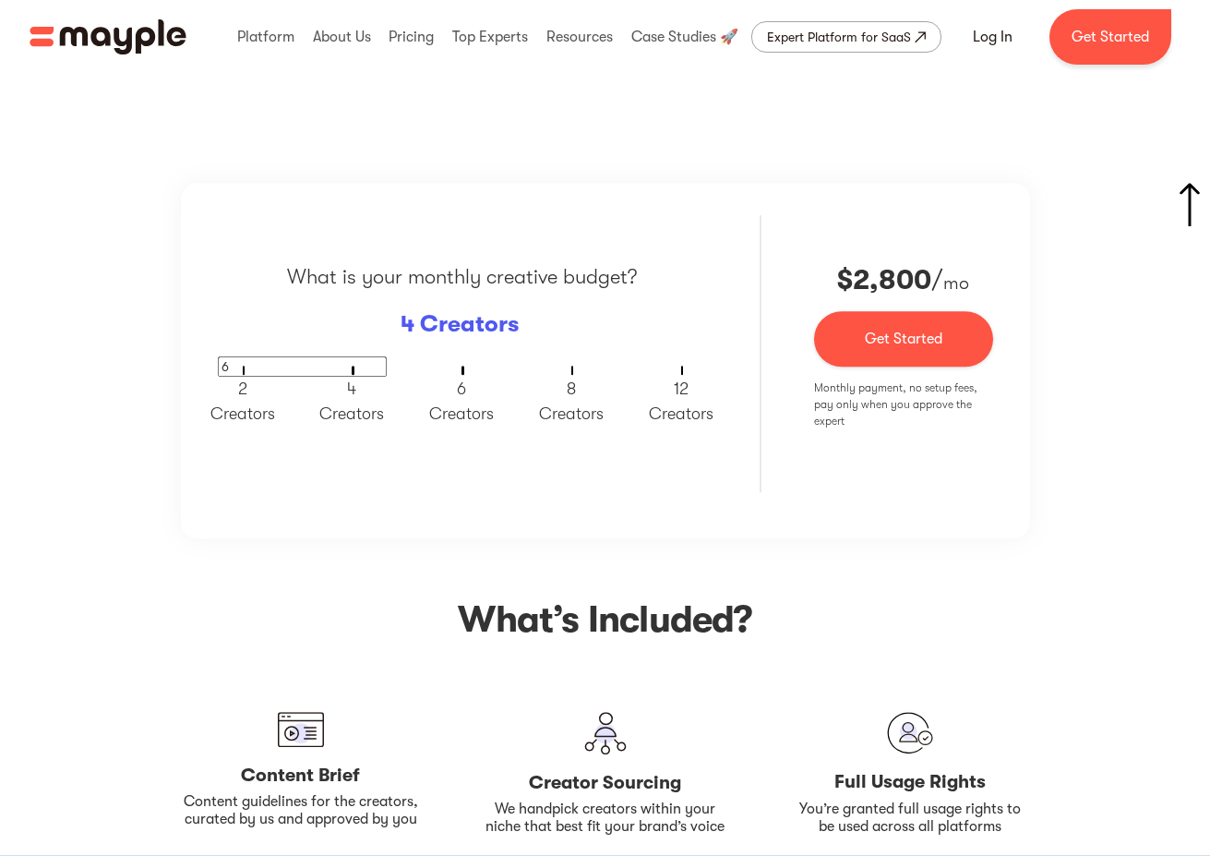
click at [492, 327] on p "4 Creators" at bounding box center [460, 323] width 118 height 35
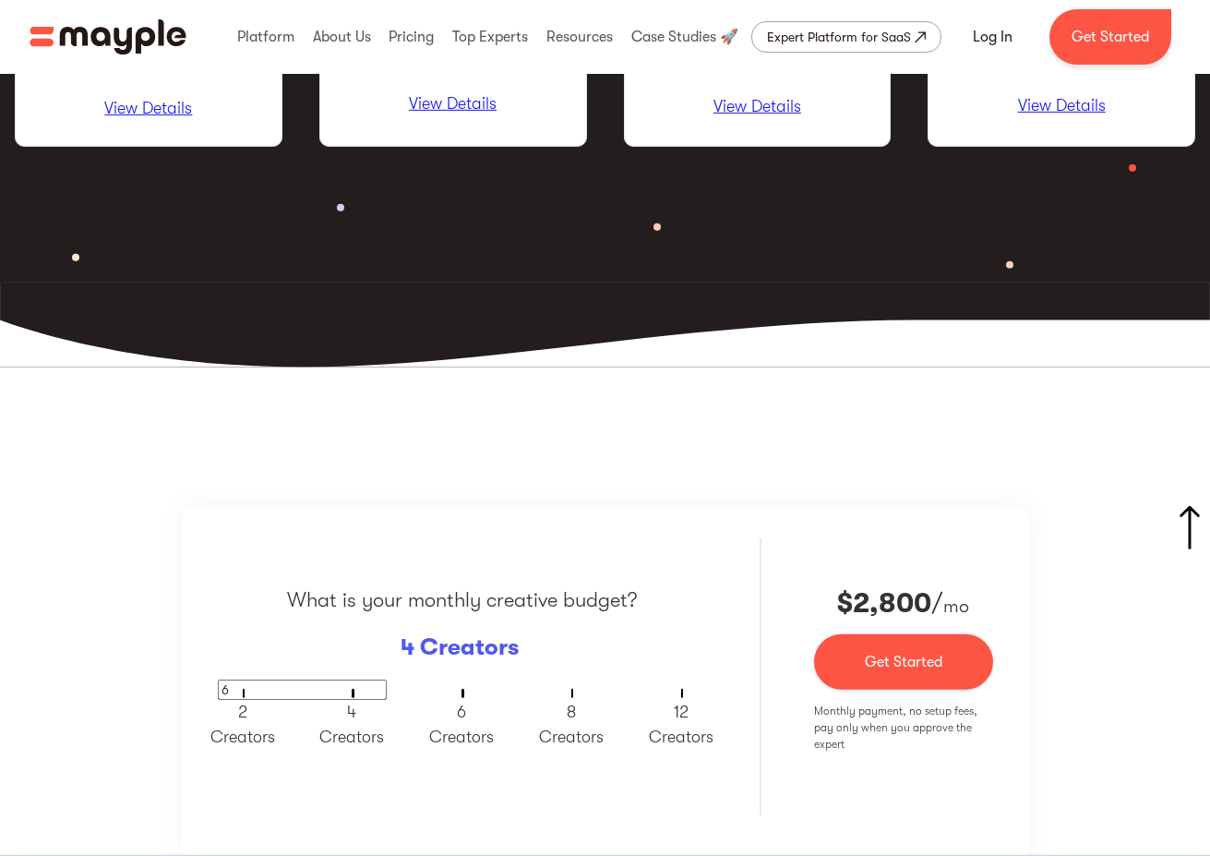
scroll to position [2847, 0]
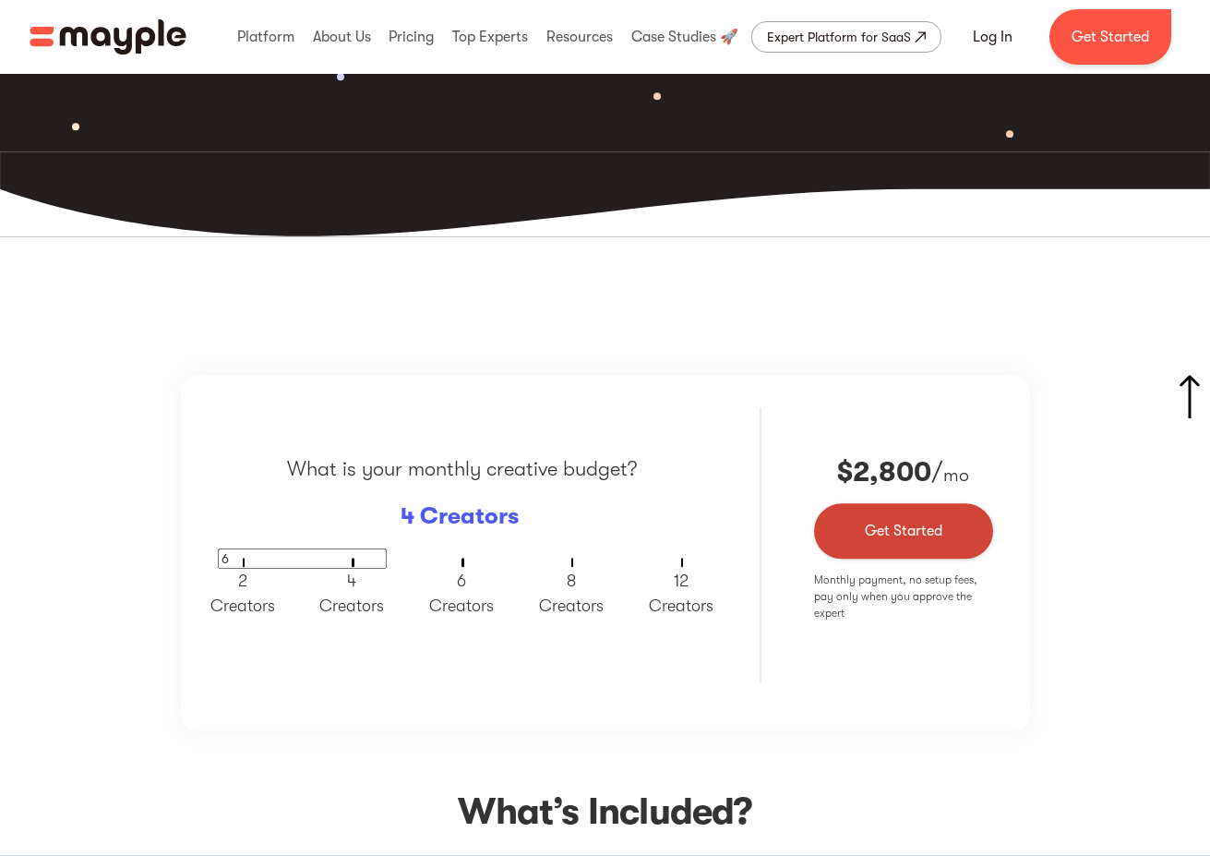
click at [913, 513] on link "Get Started" at bounding box center [903, 530] width 178 height 55
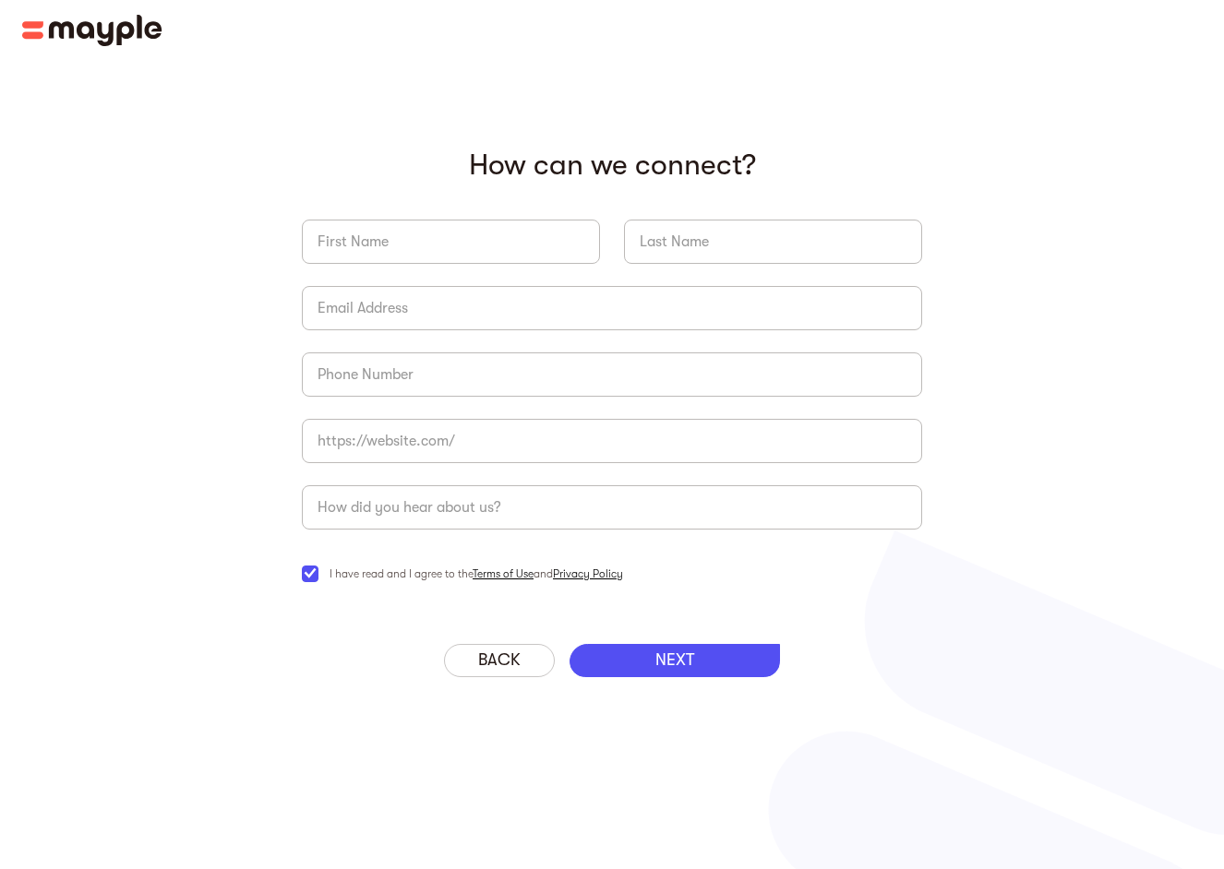
click at [393, 243] on input "briefForm" at bounding box center [451, 242] width 298 height 44
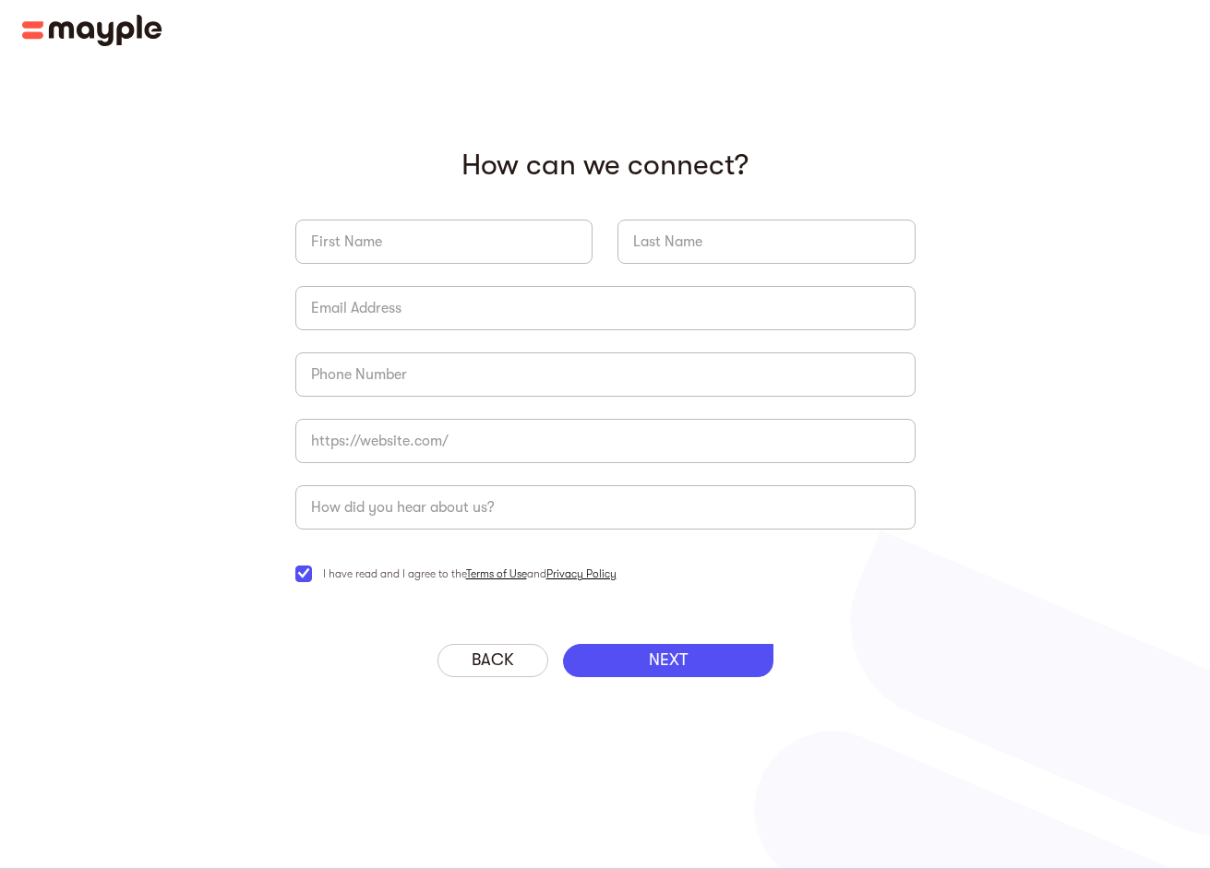
type input "Haedar"
type input "Kasem"
type input "[EMAIL_ADDRESS][DOMAIN_NAME]"
type input "6023968945"
click at [511, 305] on input "kasemhaedar95@gmail.com" at bounding box center [605, 308] width 620 height 44
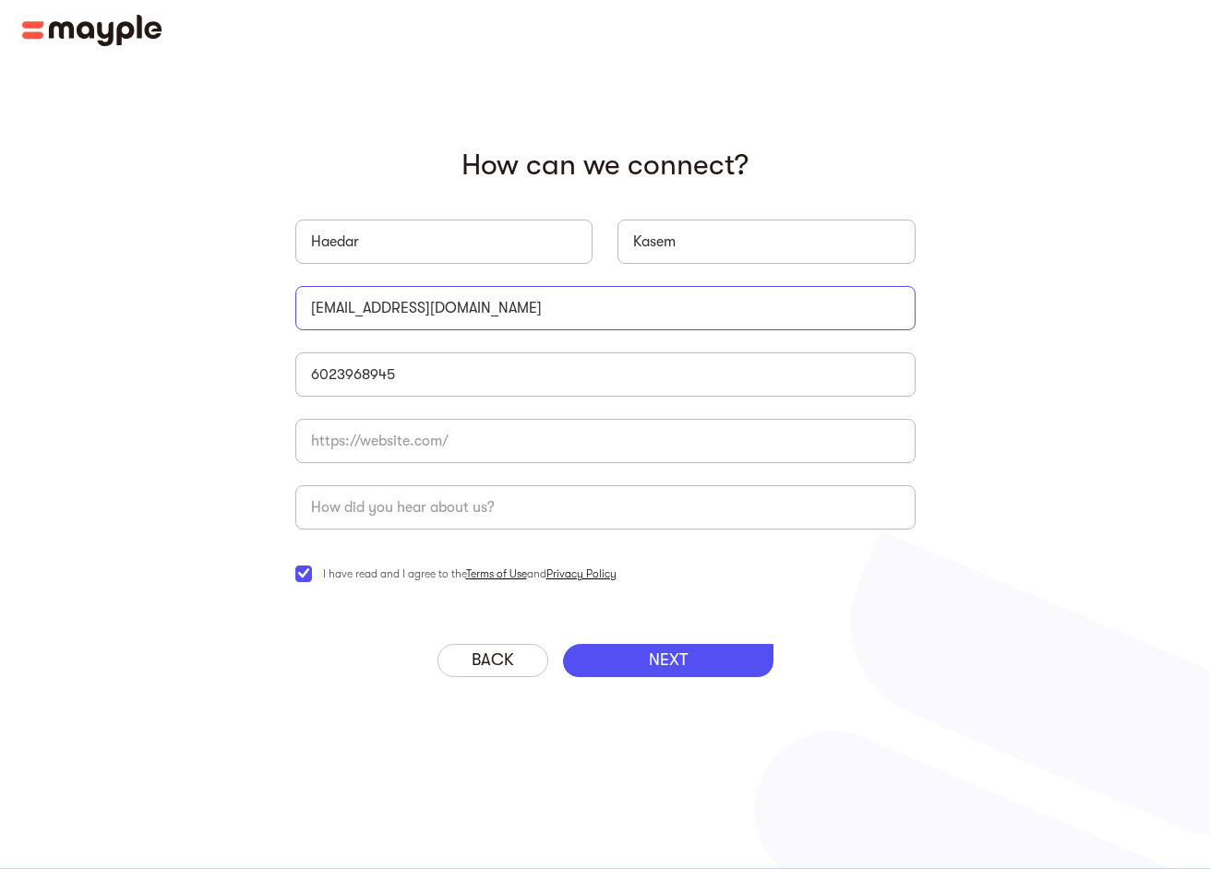
click at [511, 305] on input "kasemhaedar95@gmail.com" at bounding box center [605, 308] width 620 height 44
type input "[EMAIL_ADDRESS][DOMAIN_NAME]"
type input "gongs-unlimited.com"
click at [468, 507] on input "briefForm" at bounding box center [605, 507] width 620 height 44
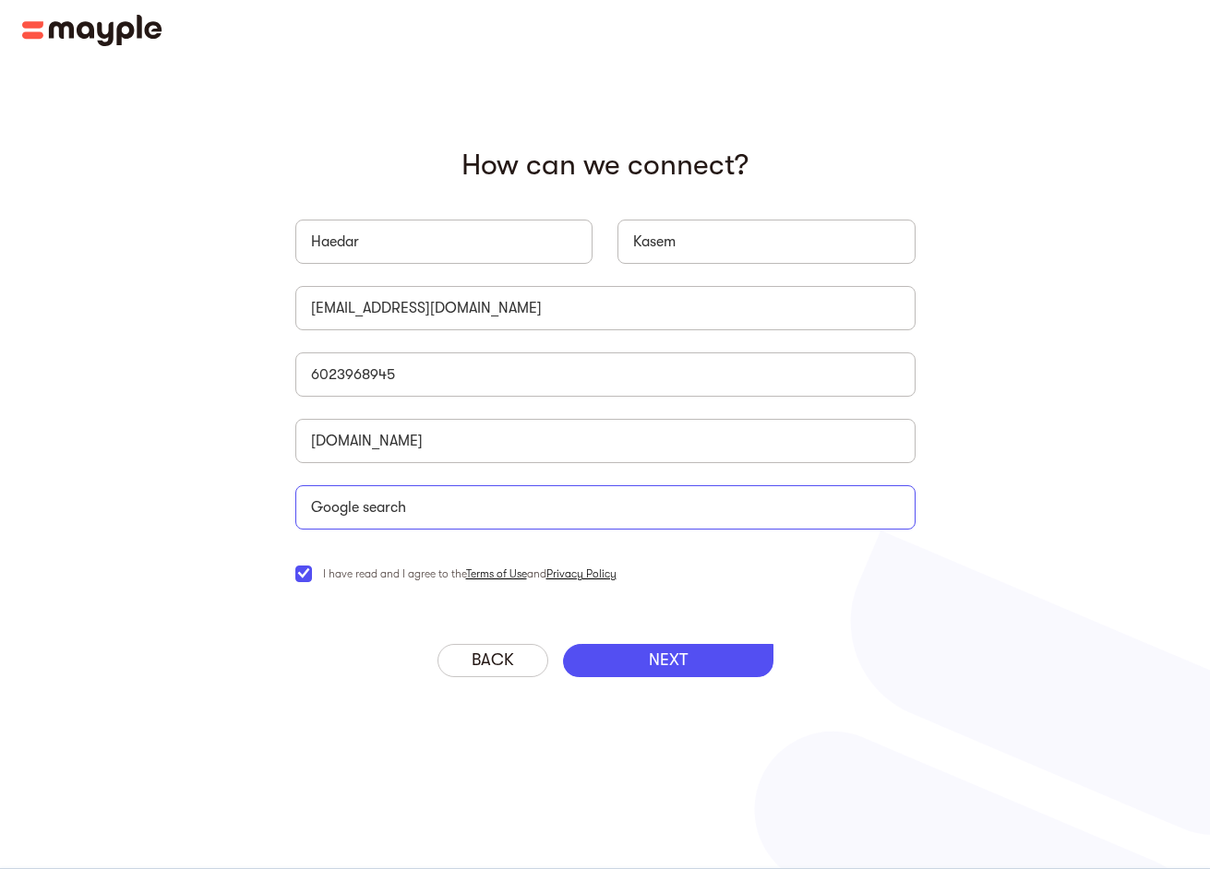
type input "Google search"
click at [685, 663] on p "NEXT" at bounding box center [668, 661] width 39 height 20
click at [686, 657] on p "NEXT" at bounding box center [668, 661] width 39 height 20
click at [668, 734] on div "‍ How can we connect? Haedar Kasem marketing@gongs-unlimited.com 6023968945 gon…" at bounding box center [605, 434] width 1210 height 869
click at [644, 670] on div "NEXT" at bounding box center [668, 660] width 210 height 33
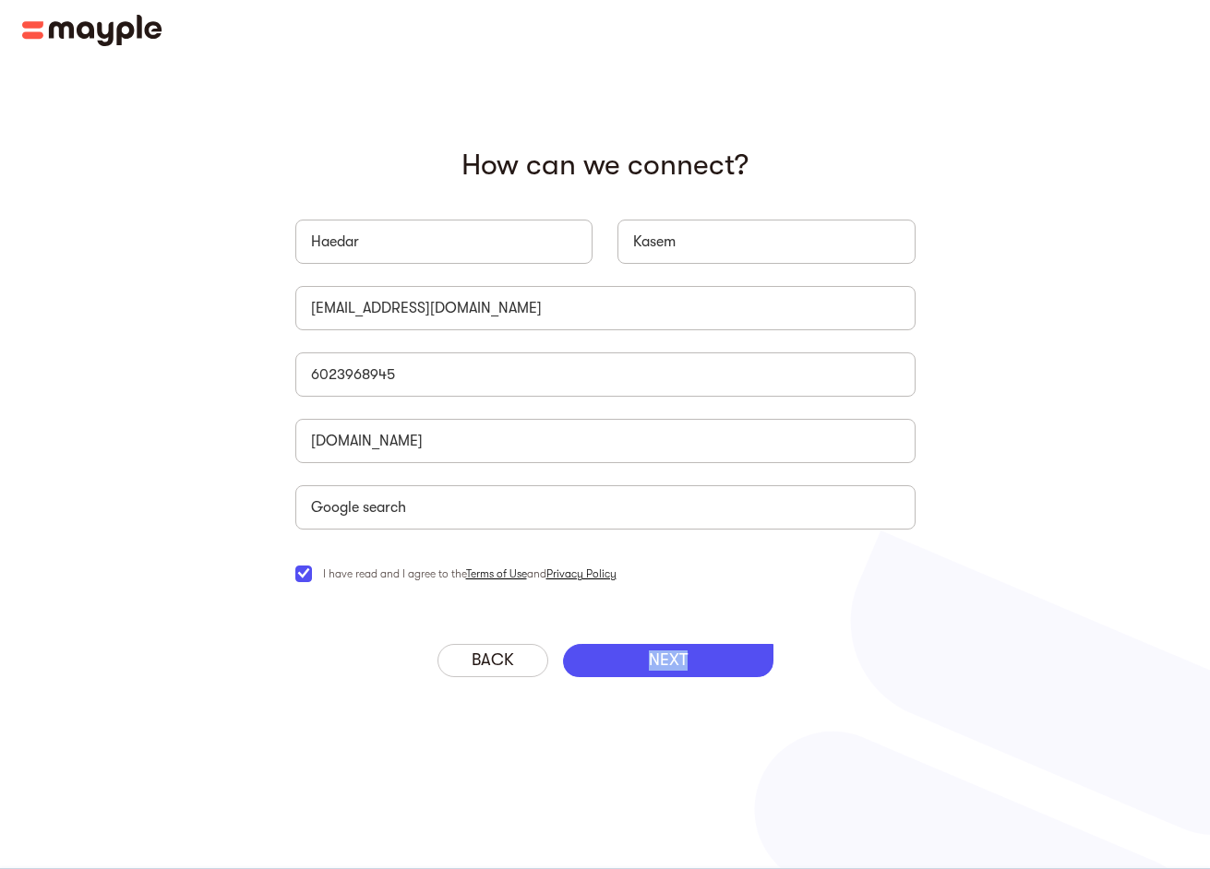
click at [644, 670] on div "NEXT" at bounding box center [668, 660] width 210 height 33
click at [651, 664] on p "NEXT" at bounding box center [668, 661] width 39 height 20
click at [468, 663] on div "Back" at bounding box center [493, 660] width 111 height 33
click at [700, 657] on div "NEXT" at bounding box center [668, 660] width 210 height 33
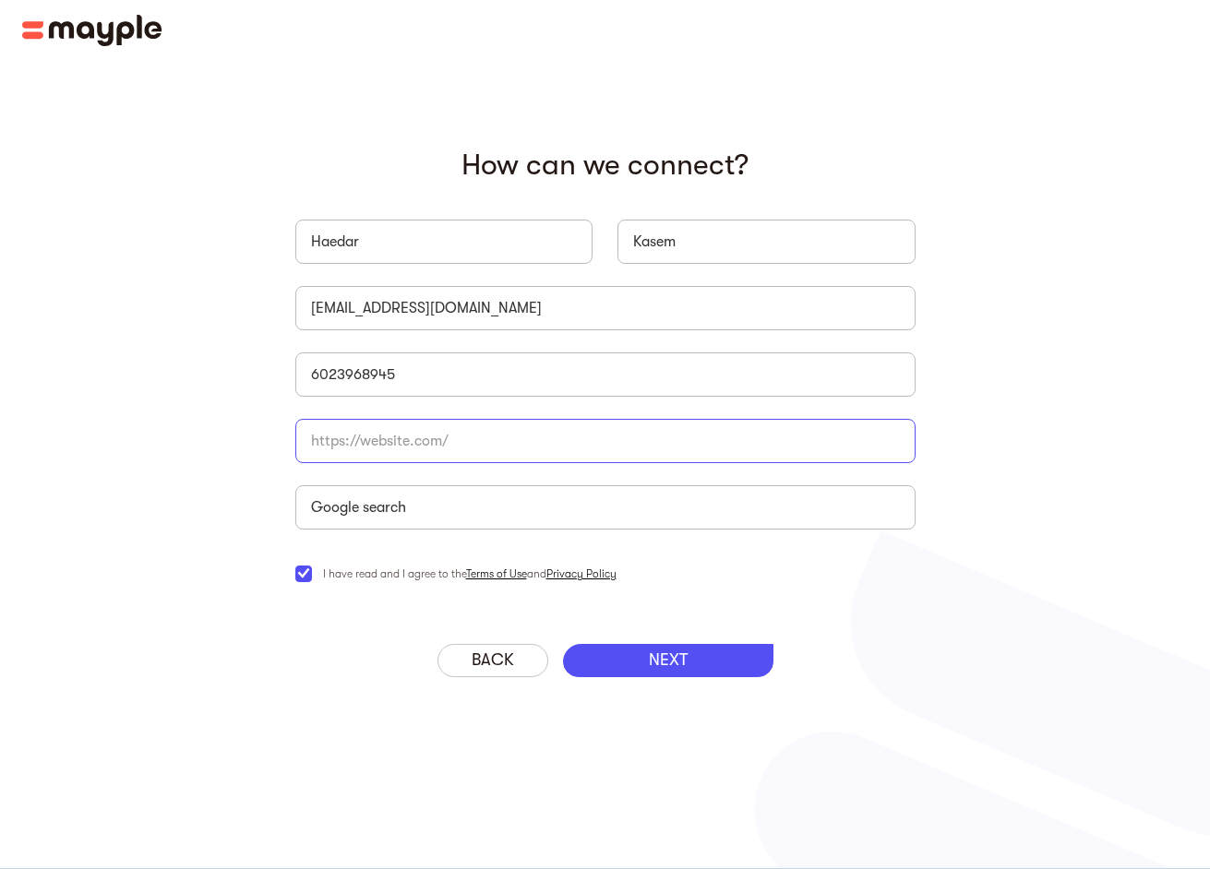
click at [509, 449] on input "briefForm" at bounding box center [605, 441] width 620 height 44
type input "[URL][DOMAIN_NAME]"
click at [667, 667] on p "NEXT" at bounding box center [668, 661] width 39 height 20
click at [661, 656] on p "NEXT" at bounding box center [668, 661] width 39 height 20
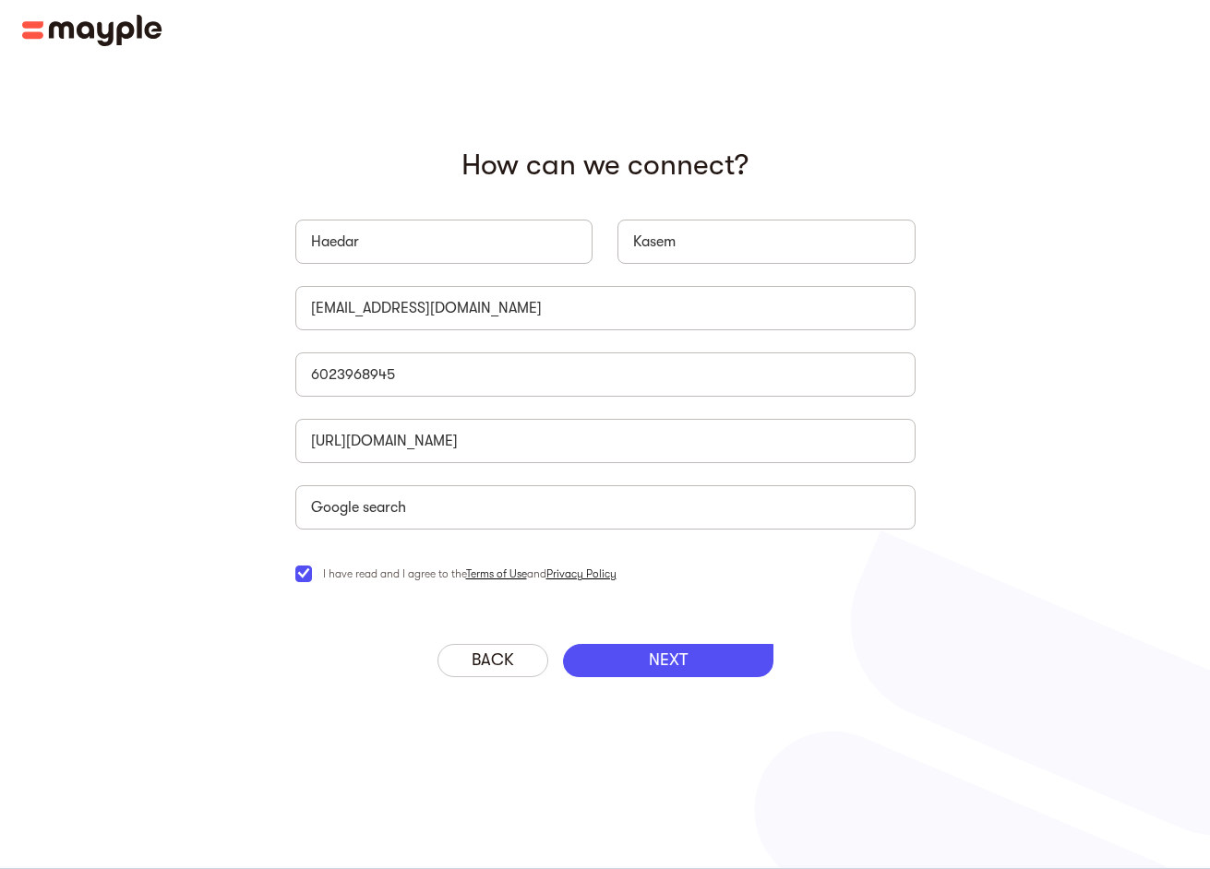
click at [661, 656] on p "NEXT" at bounding box center [668, 661] width 39 height 20
click at [660, 656] on p "NEXT" at bounding box center [668, 661] width 39 height 20
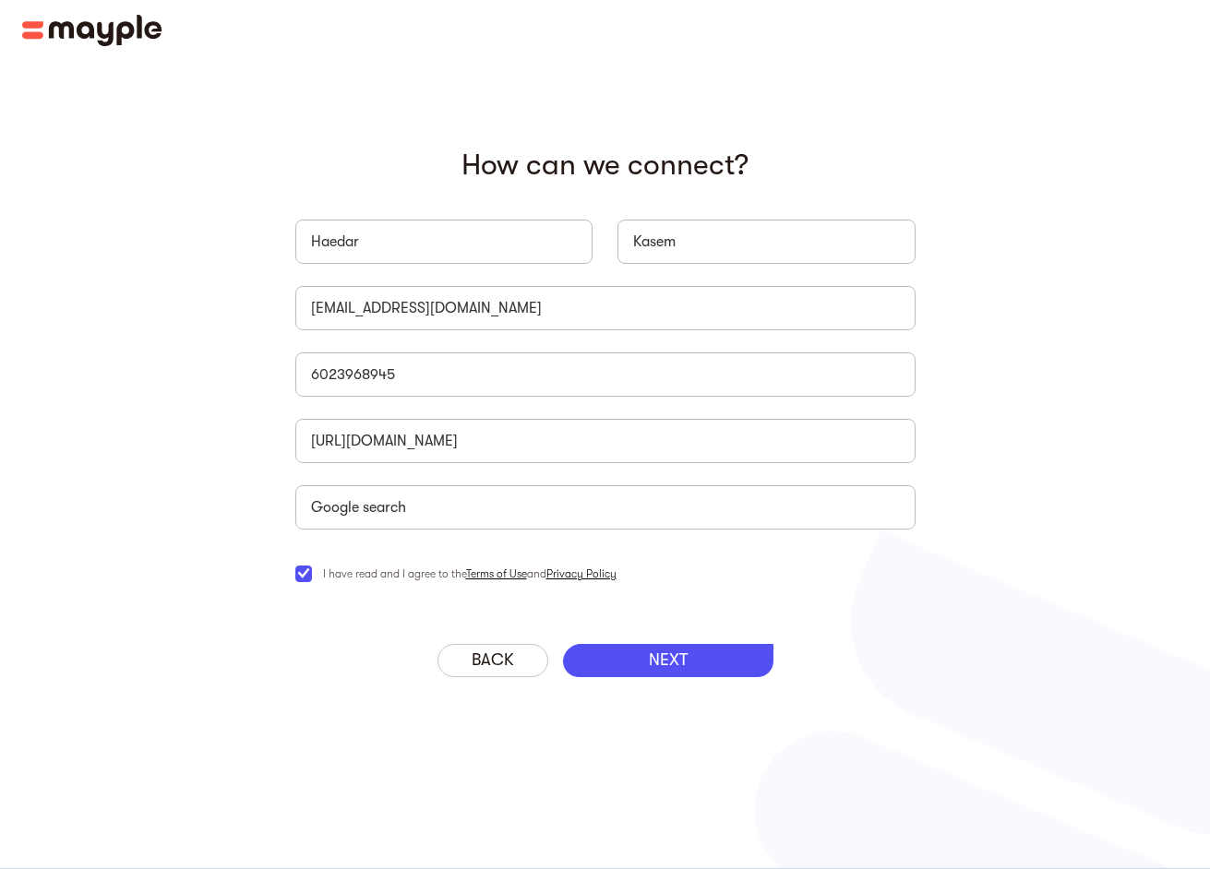
click at [660, 658] on p "NEXT" at bounding box center [668, 661] width 39 height 20
click at [658, 661] on p "NEXT" at bounding box center [668, 661] width 39 height 20
click at [658, 662] on p "NEXT" at bounding box center [668, 661] width 39 height 20
click at [737, 797] on div "‍ How can we connect? [PERSON_NAME] [EMAIL_ADDRESS][DOMAIN_NAME] 6023968945 [UR…" at bounding box center [605, 434] width 1210 height 869
click at [709, 673] on div "NEXT" at bounding box center [668, 660] width 210 height 33
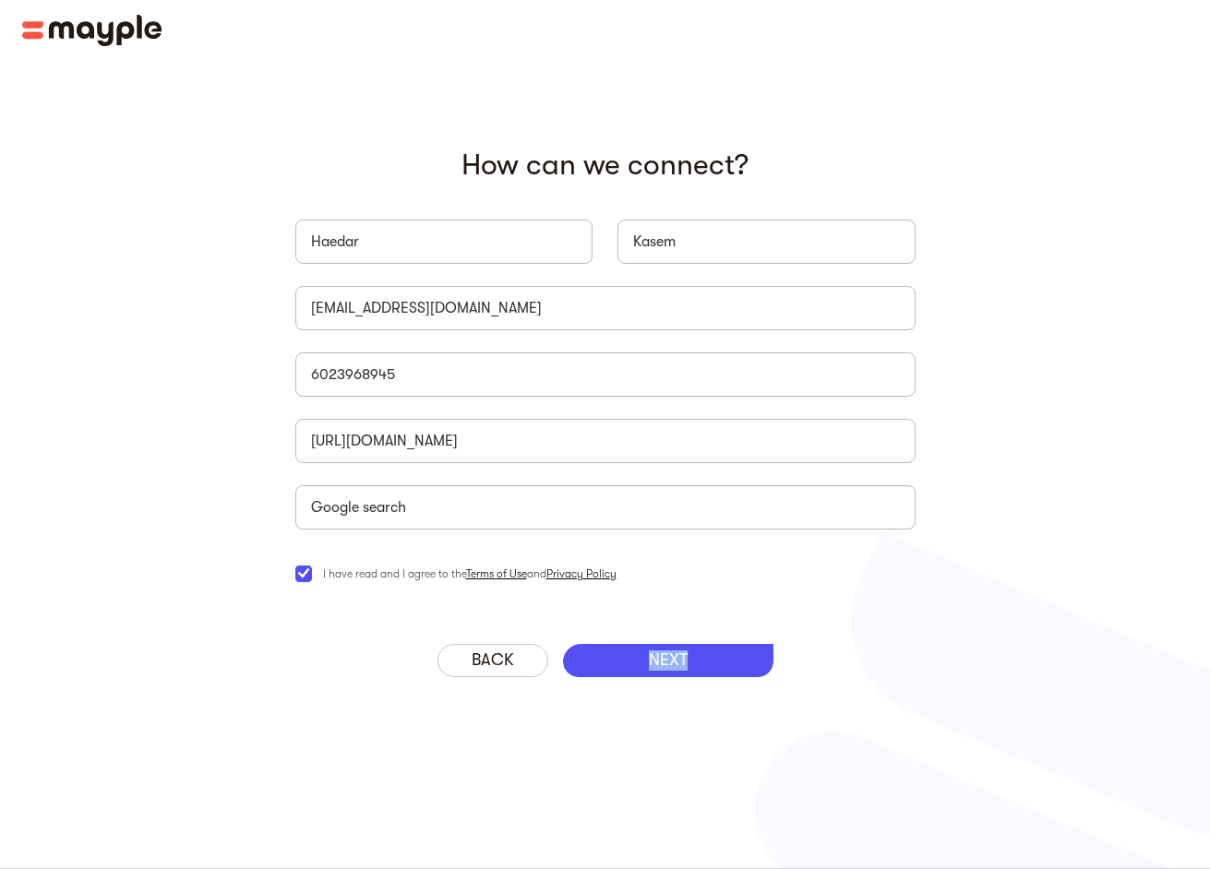
click at [709, 673] on div "NEXT" at bounding box center [668, 660] width 210 height 33
click at [116, 42] on img at bounding box center [92, 30] width 140 height 31
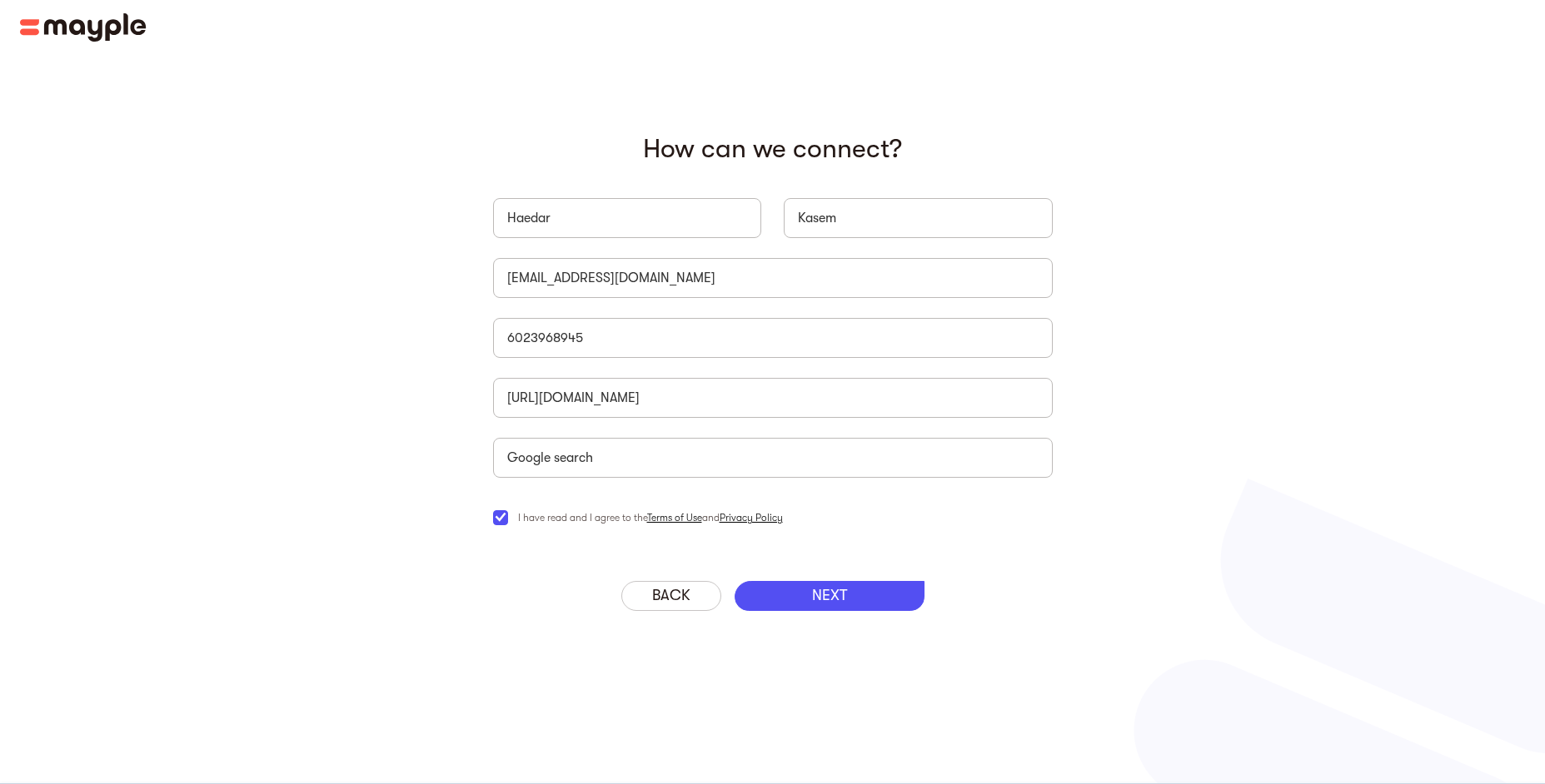
drag, startPoint x: 547, startPoint y: 145, endPoint x: 610, endPoint y: 190, distance: 77.4
click at [547, 146] on p "‍ How can we connect?" at bounding box center [772, 149] width 560 height 32
click at [644, 223] on input "Haedar" at bounding box center [627, 218] width 269 height 40
click at [828, 590] on p "NEXT" at bounding box center [829, 596] width 35 height 18
click at [567, 218] on input "briefForm" at bounding box center [627, 218] width 269 height 40
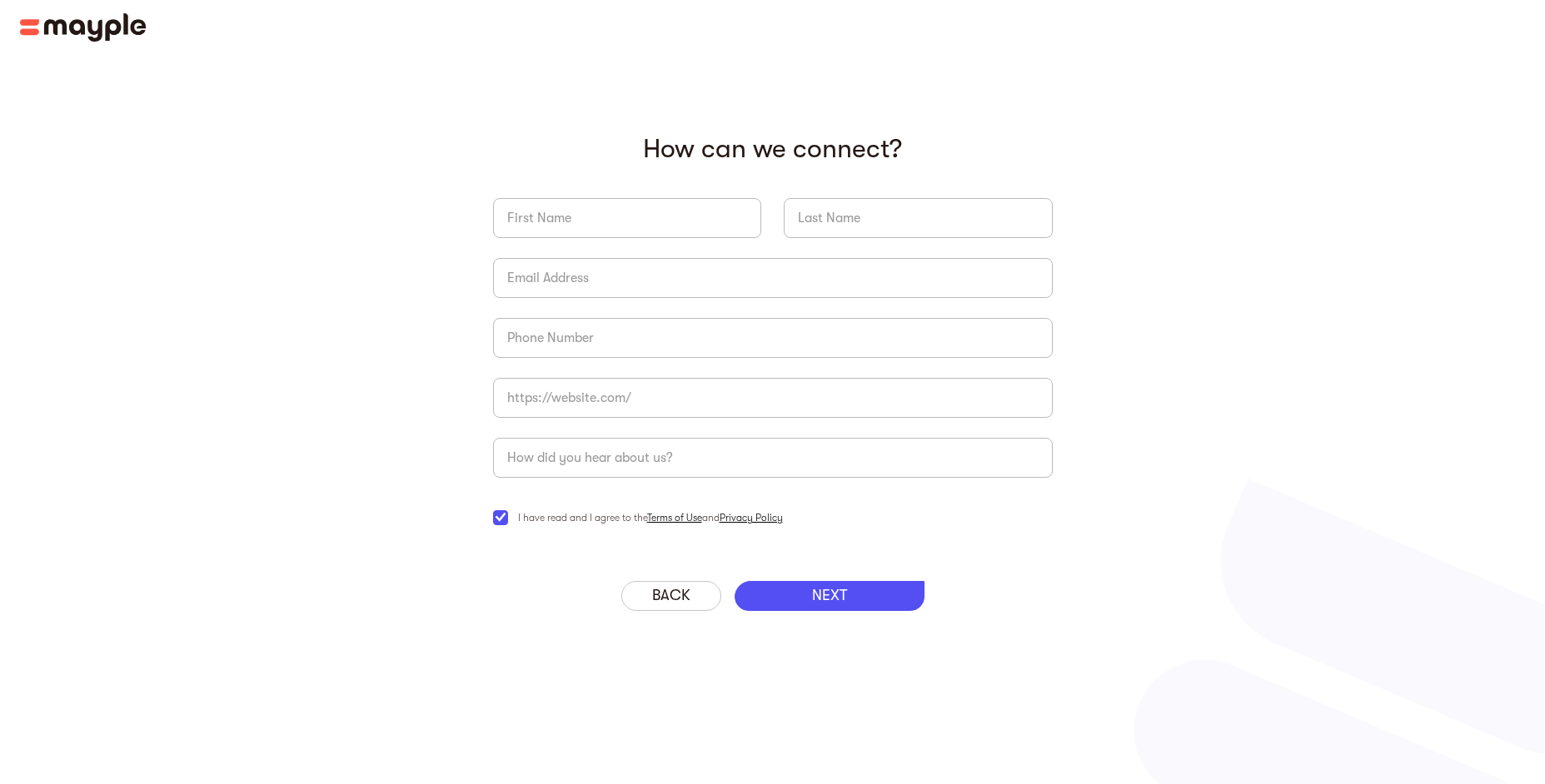
click at [567, 218] on input "briefForm" at bounding box center [627, 218] width 269 height 40
type input "Haedar"
type input "Kasem"
type input "kasemhaedar95@gmail.com"
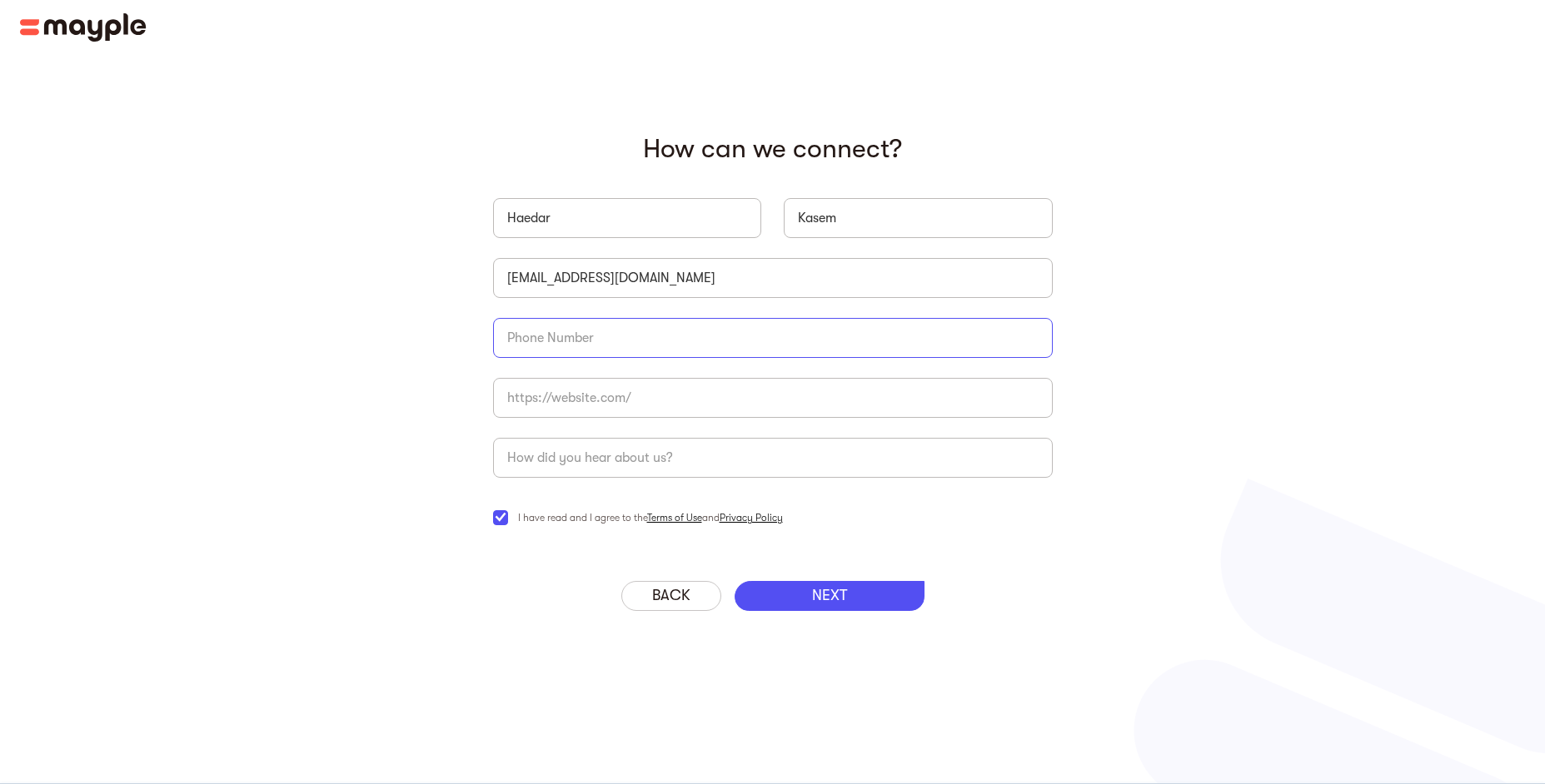
type input "6023968945"
click at [605, 225] on input "Haedar" at bounding box center [627, 218] width 269 height 40
click at [342, 335] on div "‍ How can we connect? Haedar Kasem kasemhaedar95@gmail.com 6023968945 Company N…" at bounding box center [772, 392] width 1545 height 784
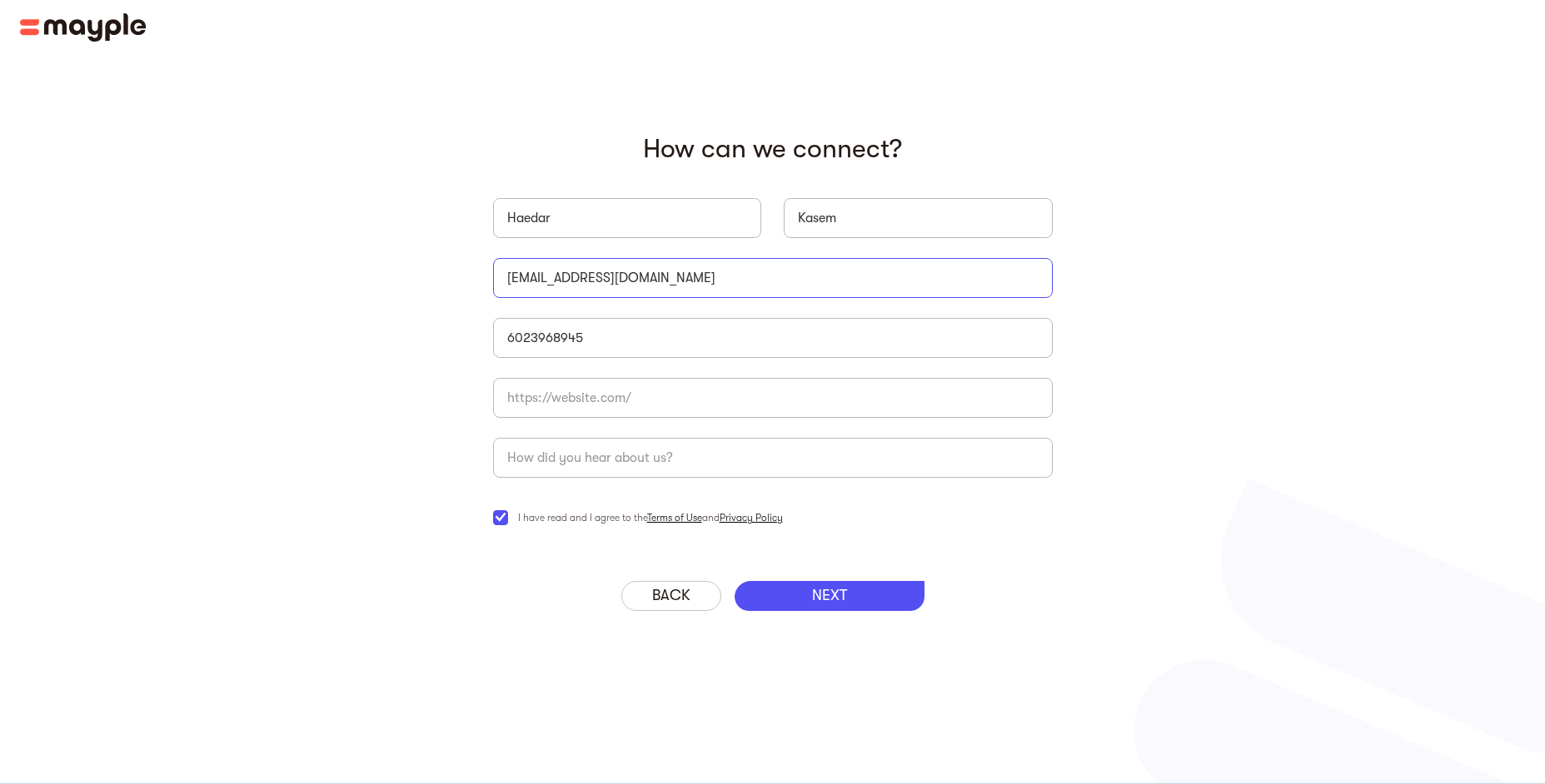
click at [649, 277] on input "kasemhaedar95@gmail.com" at bounding box center [772, 278] width 560 height 40
type input "M"
type input ","
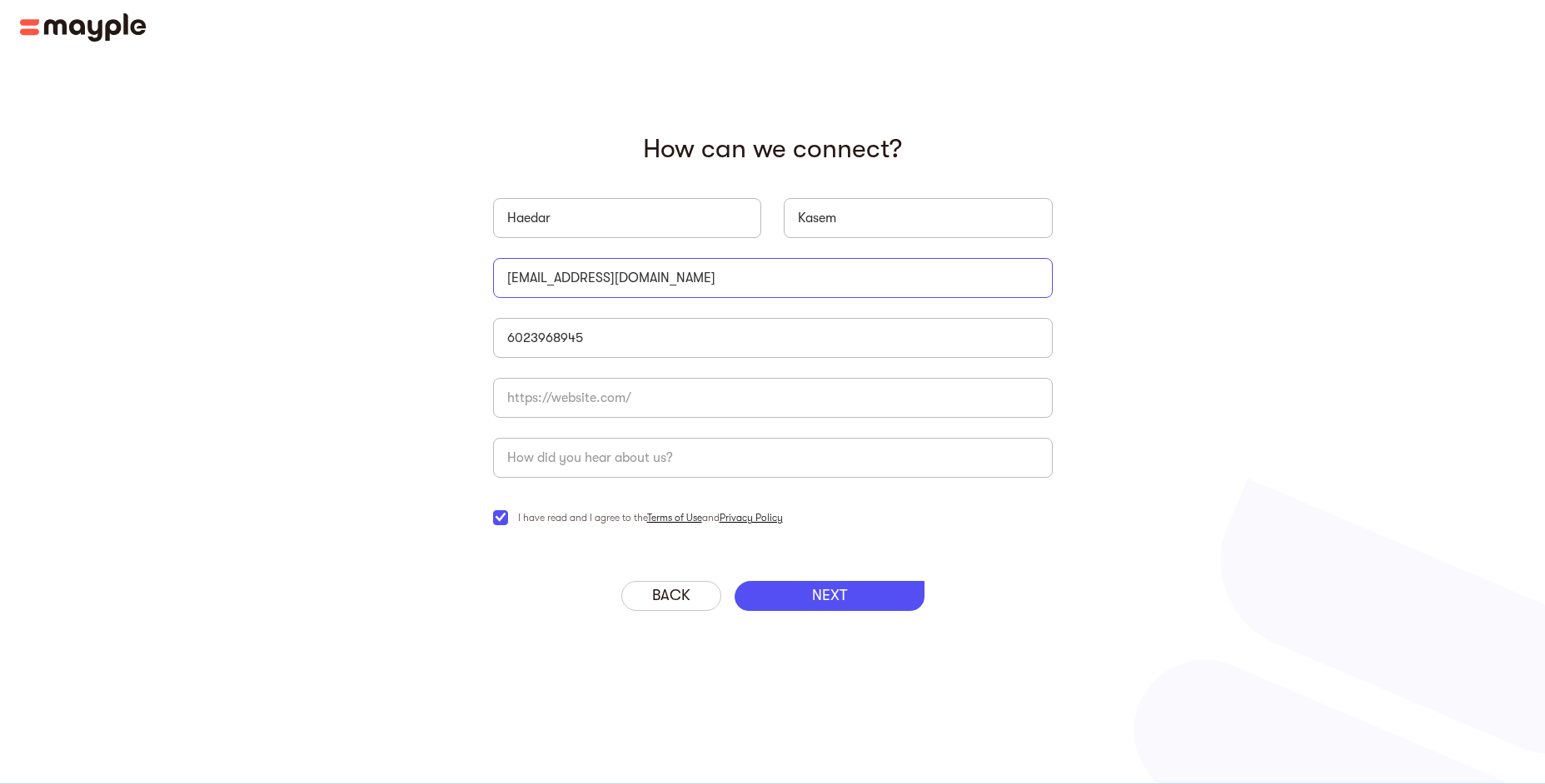
type input "marketing@gongs-unlimited.com"
type input "https://www.gongs-unlimited.com"
type input "Google"
click at [846, 609] on div "NEXT" at bounding box center [829, 595] width 190 height 30
click at [843, 604] on p "NEXT" at bounding box center [829, 596] width 35 height 18
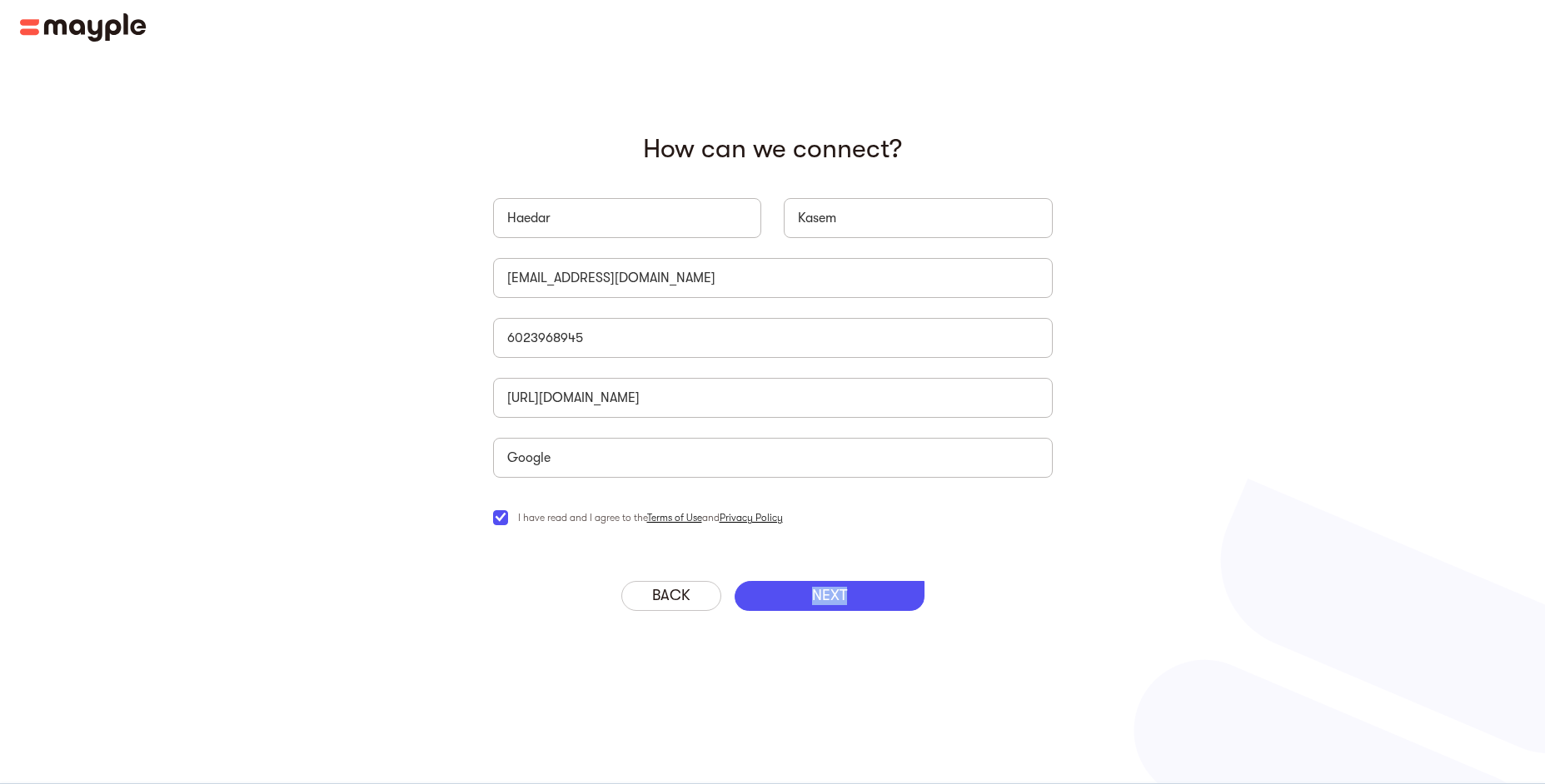
click at [843, 604] on p "NEXT" at bounding box center [829, 596] width 35 height 18
click at [1035, 602] on div "Back NEXT" at bounding box center [772, 595] width 600 height 30
